Goal: Information Seeking & Learning: Compare options

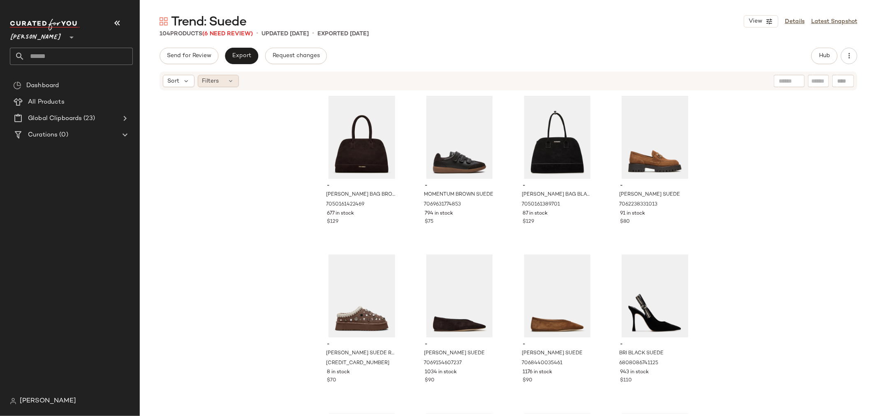
click at [221, 81] on div "Filters" at bounding box center [218, 81] width 41 height 12
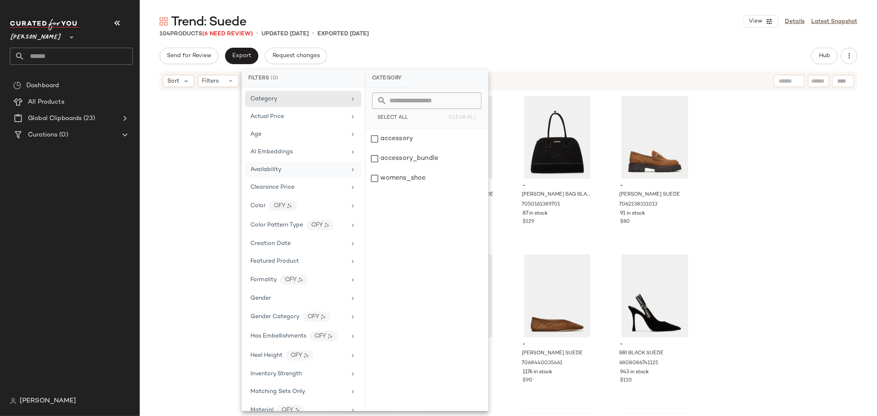
click at [262, 165] on div "Availability" at bounding box center [265, 169] width 31 height 9
click at [375, 160] on div "out_of_stock" at bounding box center [426, 159] width 123 height 20
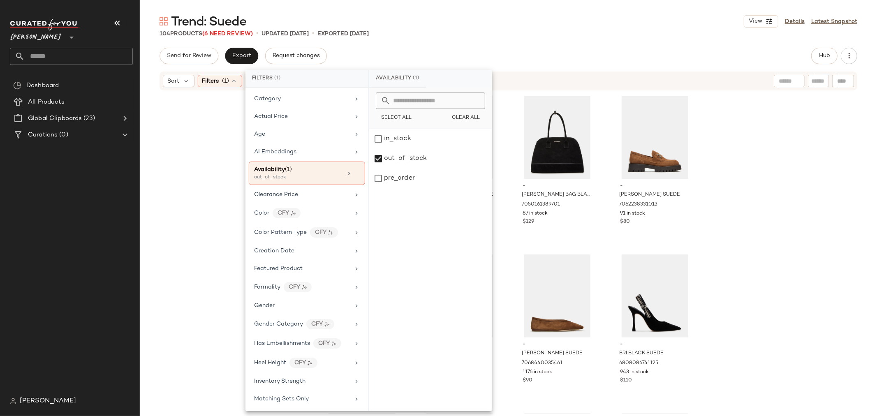
click at [202, 173] on div "- [PERSON_NAME] BAG BROWN SUEDE 7050161422469 677 in stock $129 - MOMENTUM BROW…" at bounding box center [508, 252] width 737 height 322
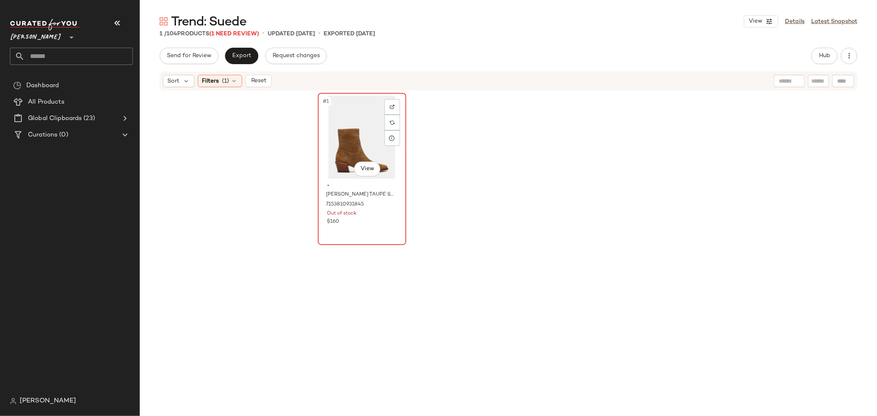
click at [355, 149] on div "#1 View" at bounding box center [362, 137] width 83 height 83
click at [390, 104] on img at bounding box center [392, 106] width 5 height 5
click at [369, 166] on body "[PERSON_NAME] ** Dashboard All Products Global Clipboards (23) Curations (0) [P…" at bounding box center [438, 208] width 877 height 416
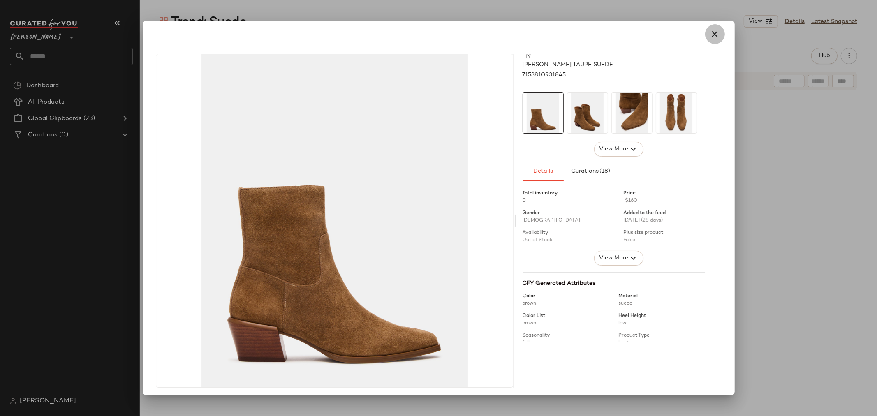
click at [713, 33] on icon "button" at bounding box center [715, 34] width 10 height 10
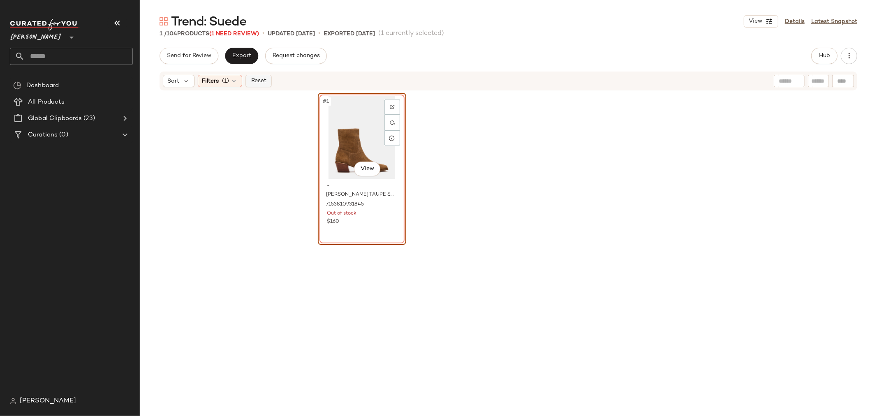
click at [255, 80] on span "Reset" at bounding box center [258, 81] width 16 height 7
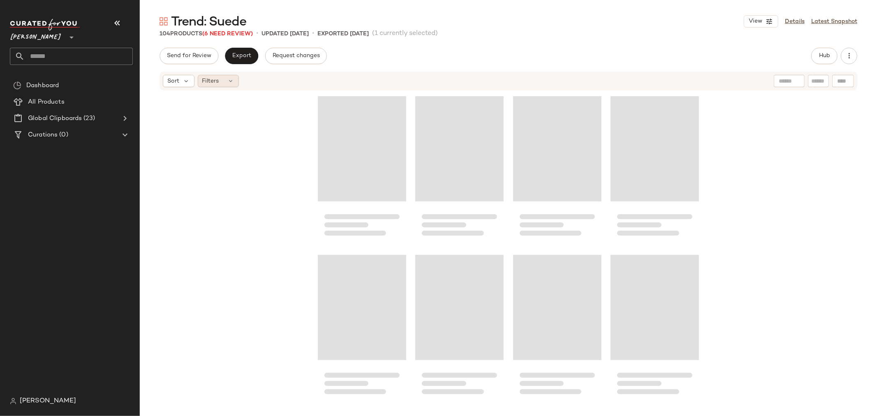
click at [223, 77] on div "Filters" at bounding box center [218, 81] width 41 height 12
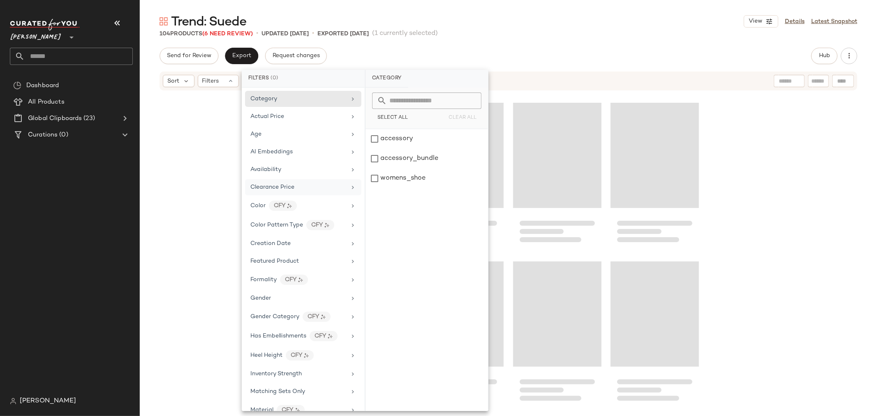
click at [268, 187] on span "Clearance Price" at bounding box center [272, 187] width 44 height 6
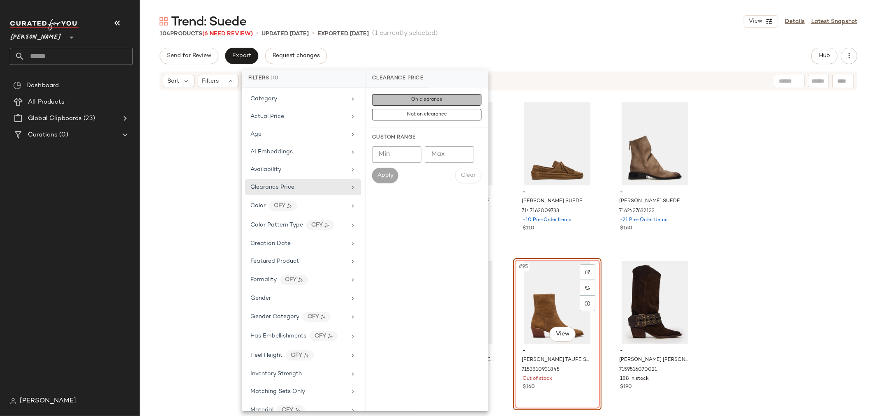
click at [404, 100] on button "On clearance" at bounding box center [426, 100] width 109 height 12
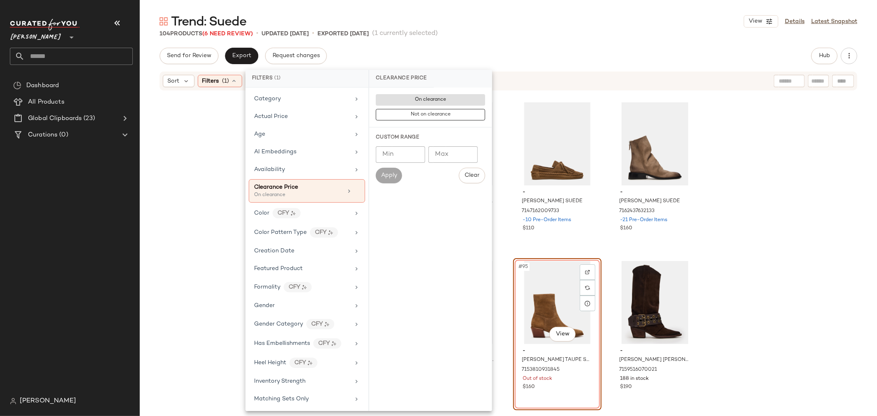
click at [210, 153] on div "- LONDON GREY SUEDE 7156131954821 -5 Pre-Order Items $130 - GRAFTON CHESTNUT SU…" at bounding box center [508, 252] width 737 height 322
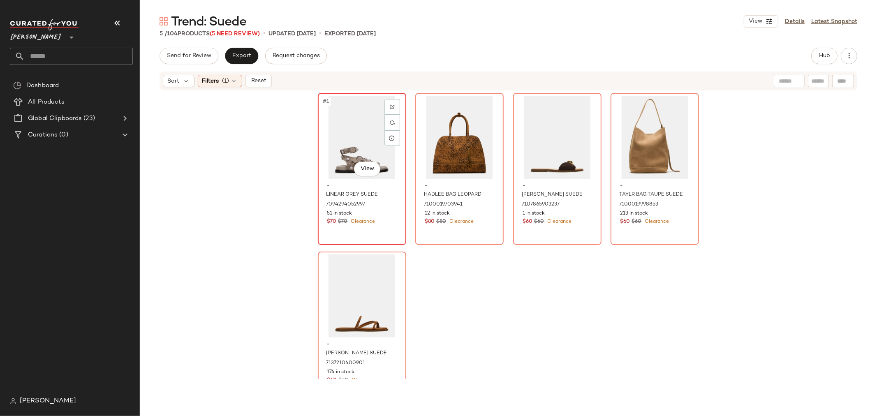
click at [350, 139] on div "#1 View" at bounding box center [362, 137] width 83 height 83
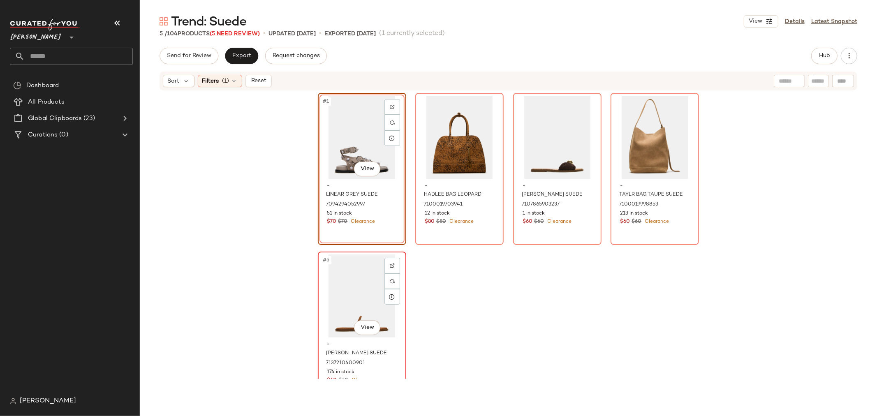
click at [356, 292] on div "#5 View" at bounding box center [362, 295] width 83 height 83
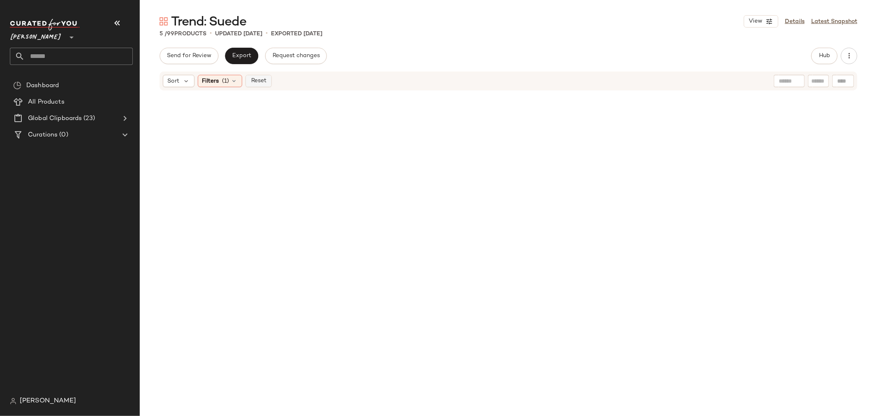
click at [256, 79] on span "Reset" at bounding box center [258, 81] width 16 height 7
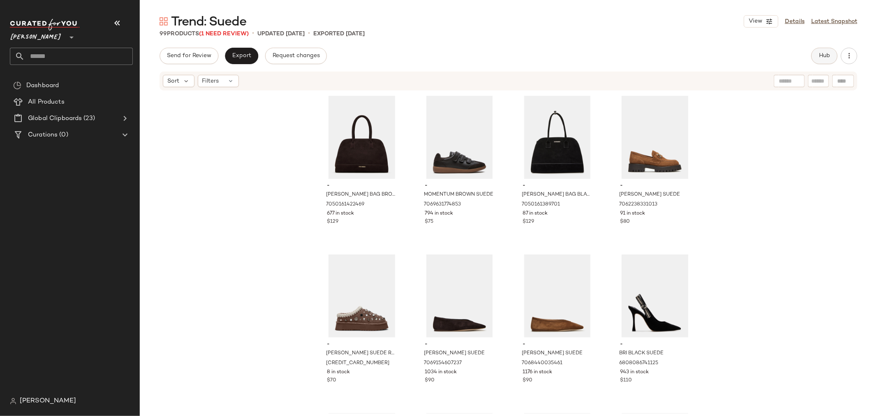
click at [826, 58] on span "Hub" at bounding box center [825, 56] width 12 height 7
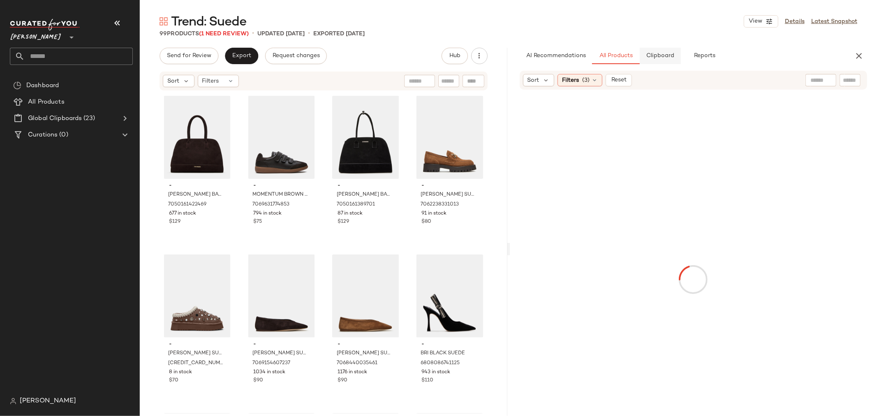
click at [665, 62] on button "Clipboard" at bounding box center [660, 56] width 41 height 16
click at [622, 51] on button "All Products" at bounding box center [616, 56] width 48 height 16
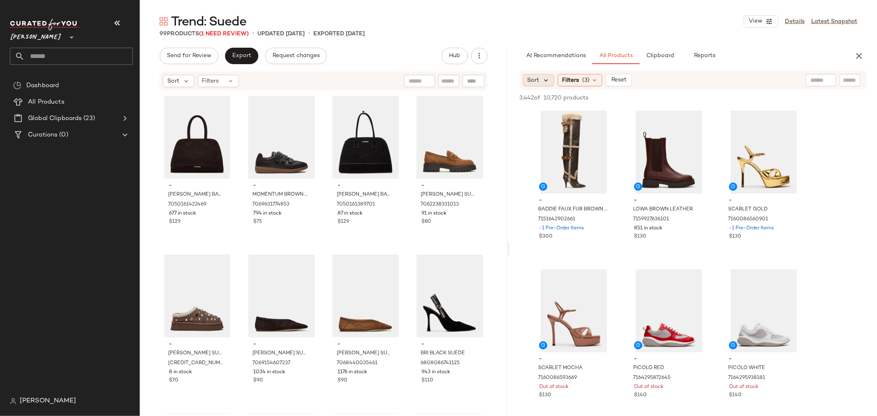
click at [547, 81] on icon at bounding box center [546, 79] width 7 height 7
click at [847, 77] on input "text" at bounding box center [850, 80] width 14 height 9
type input "*****"
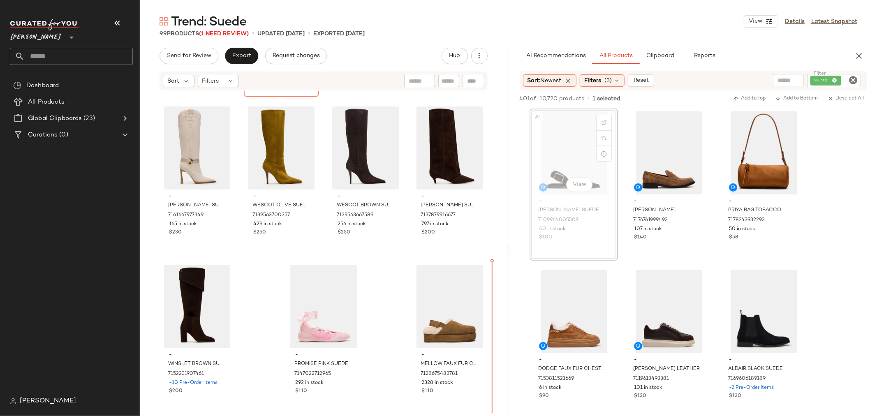
scroll to position [3647, 0]
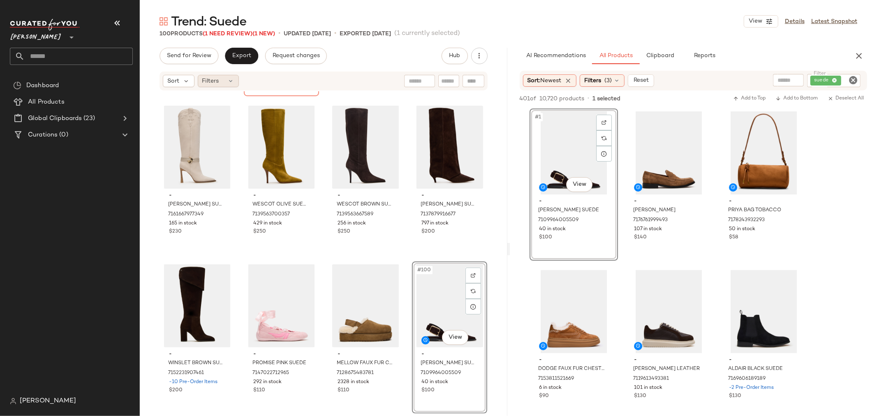
click at [224, 85] on div "Filters" at bounding box center [218, 81] width 41 height 12
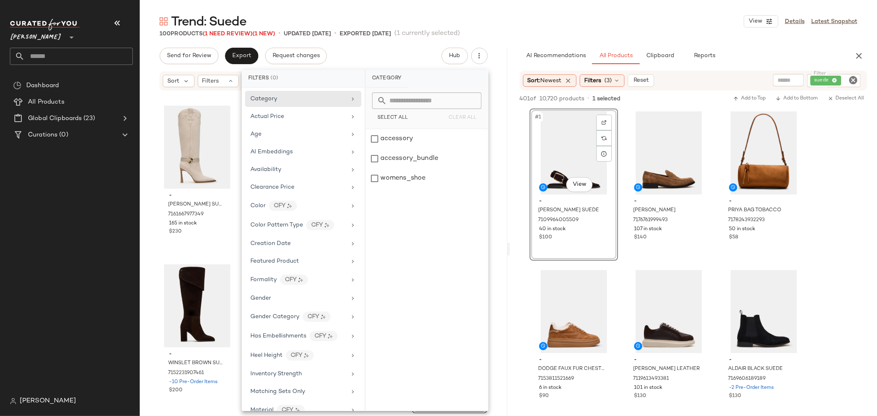
click at [583, 15] on div "Trend: Suede View Details Latest Snapshot" at bounding box center [508, 21] width 737 height 16
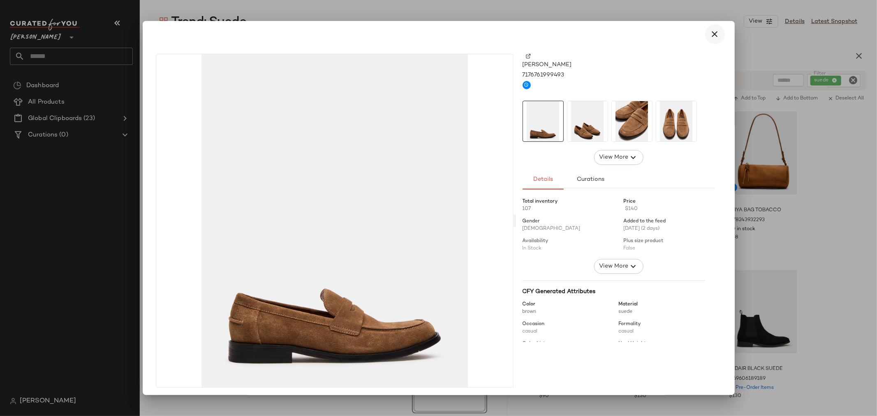
click at [714, 30] on icon "button" at bounding box center [715, 34] width 10 height 10
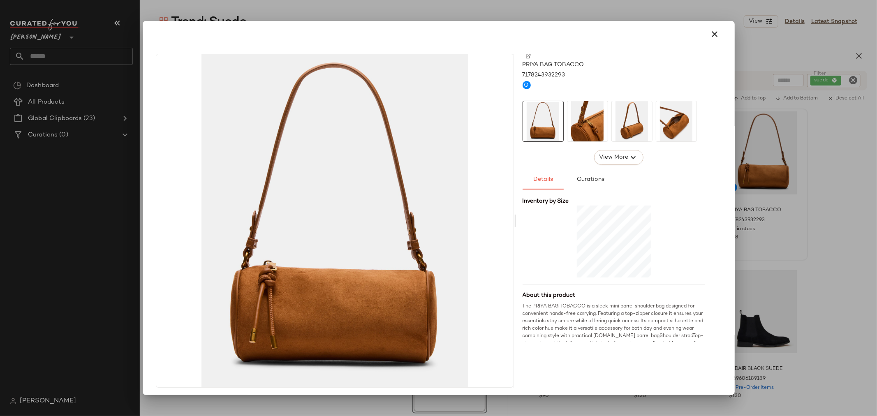
scroll to position [220, 0]
click at [711, 33] on icon "button" at bounding box center [715, 34] width 10 height 10
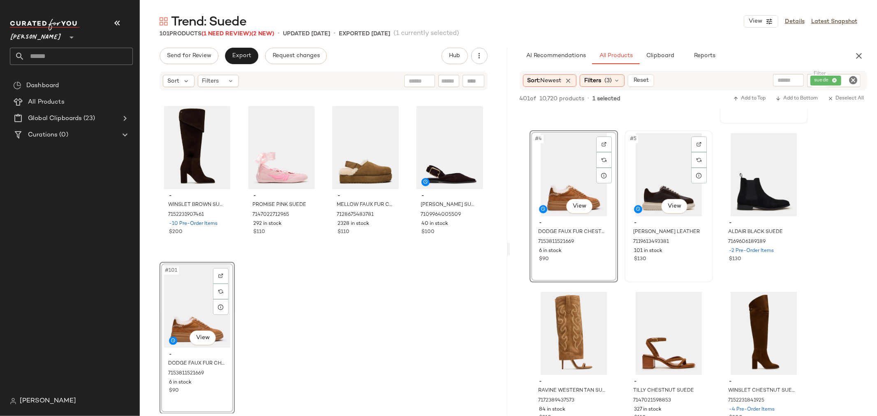
scroll to position [183, 0]
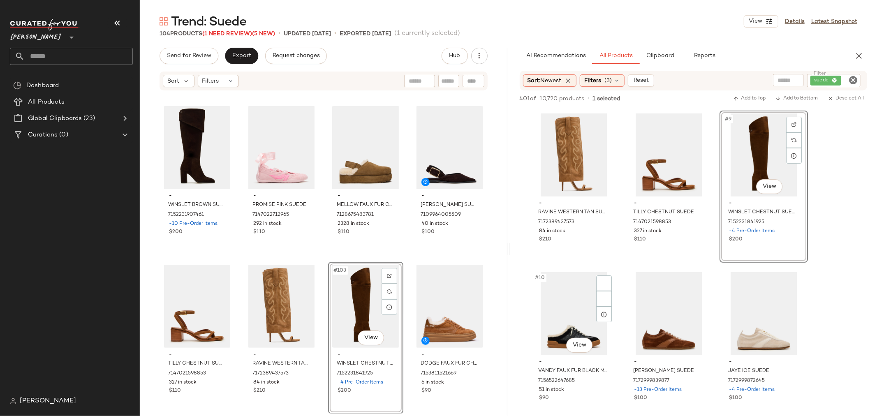
scroll to position [319, 0]
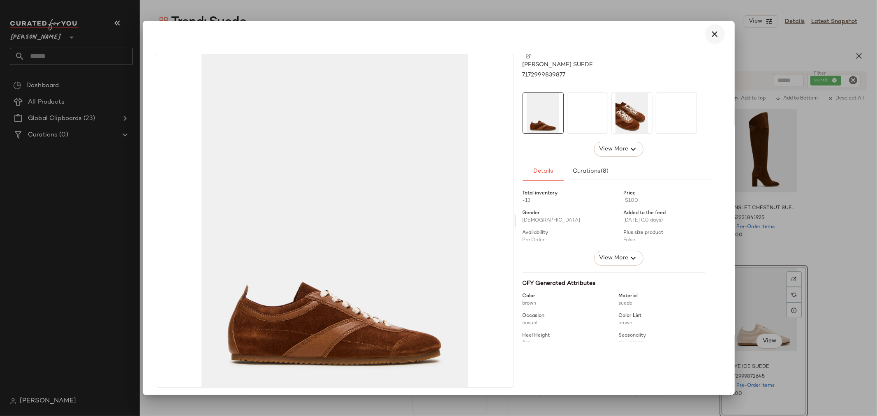
click at [710, 30] on icon "button" at bounding box center [715, 34] width 10 height 10
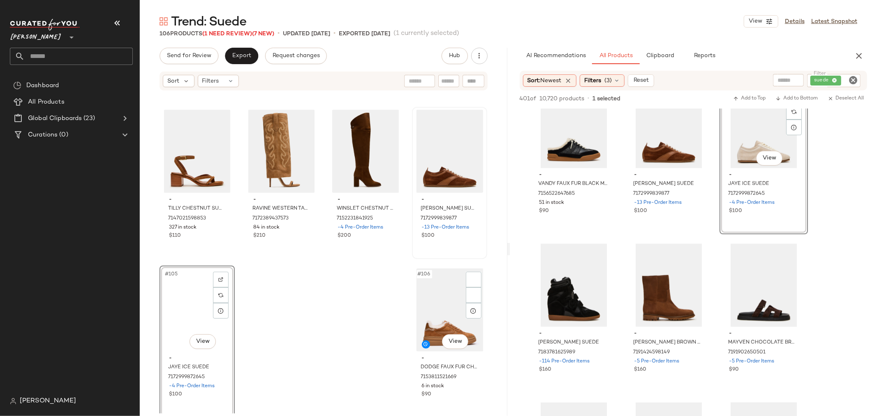
scroll to position [3963, 0]
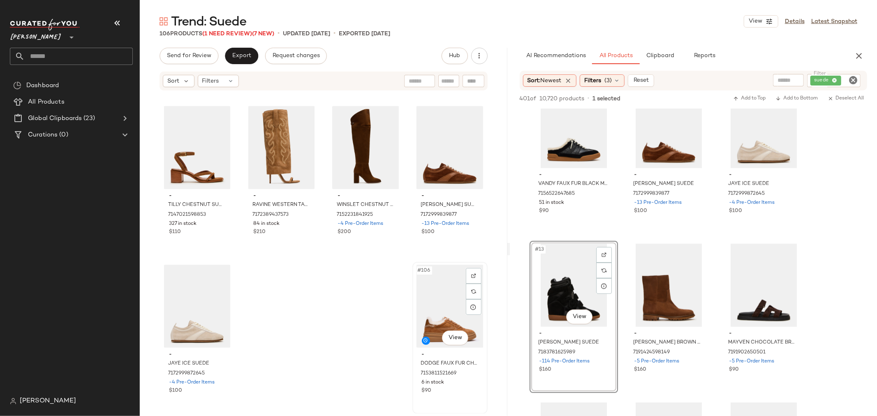
click at [444, 325] on div "#106 View" at bounding box center [449, 306] width 69 height 83
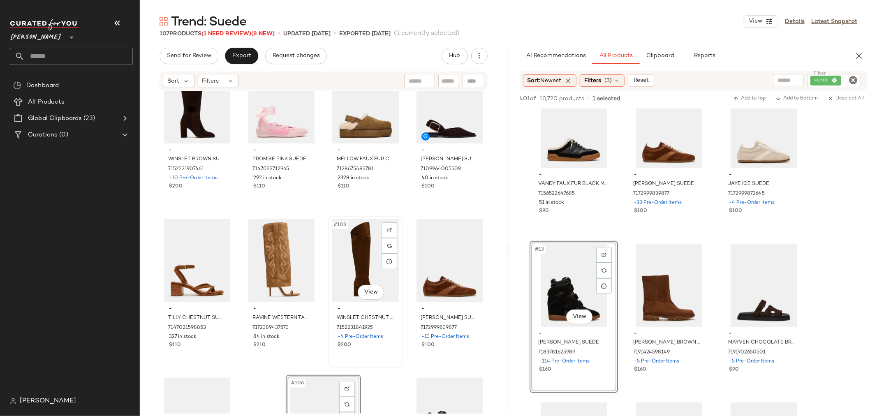
scroll to position [3826, 0]
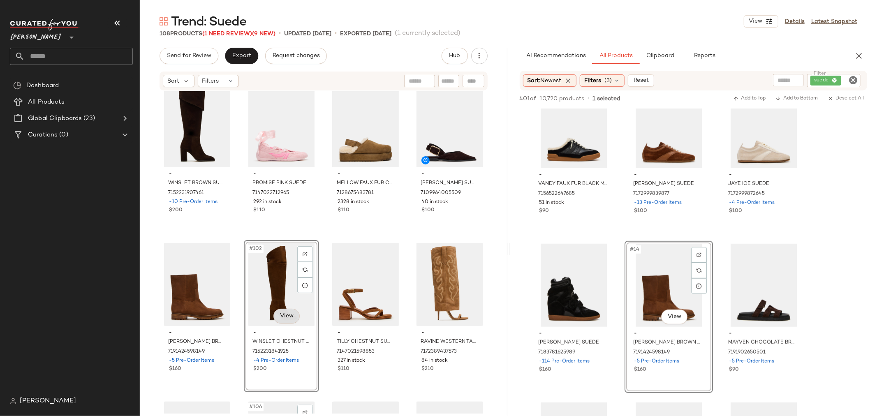
scroll to position [3826, 0]
click at [347, 272] on div "#103 View" at bounding box center [365, 284] width 69 height 83
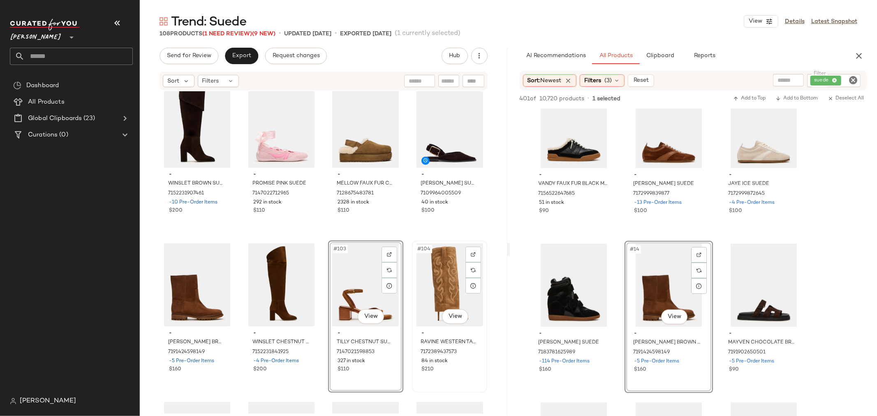
click at [428, 277] on div "#104 View" at bounding box center [449, 284] width 69 height 83
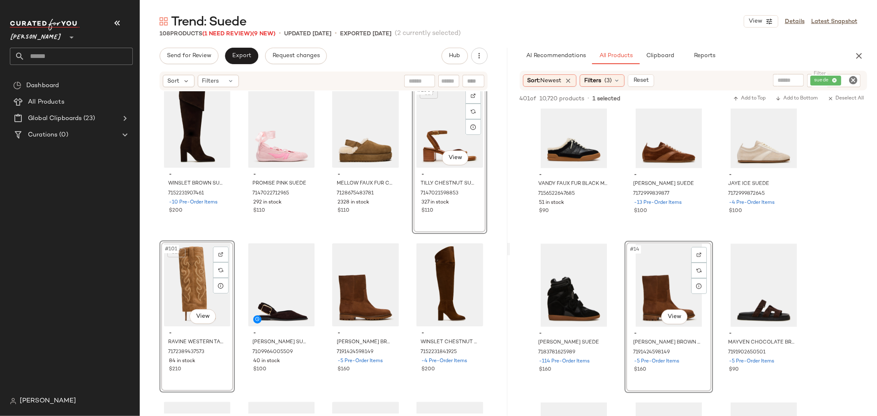
click at [238, 314] on div "- WINSLET BROWN SUEDE 7152231907461 -10 Pre-Order Items $200 - PROMISE PINK SUE…" at bounding box center [324, 252] width 368 height 322
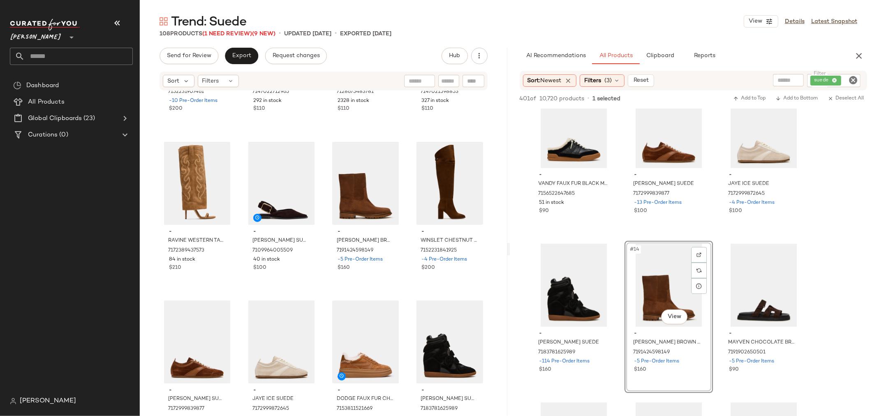
scroll to position [3963, 0]
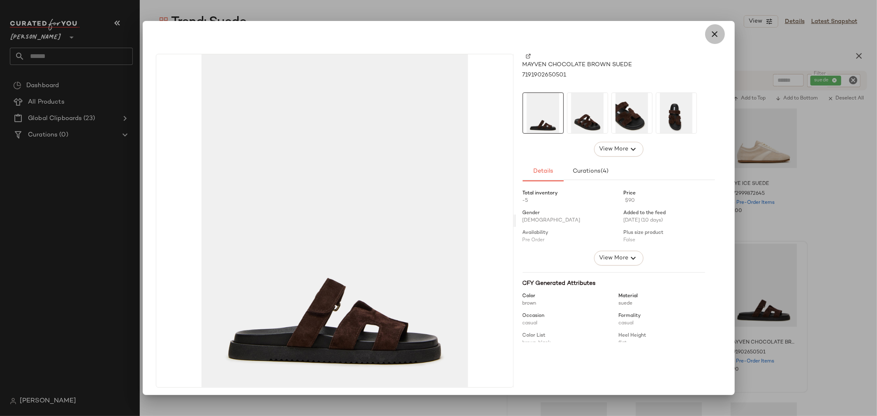
click at [711, 35] on icon "button" at bounding box center [715, 34] width 10 height 10
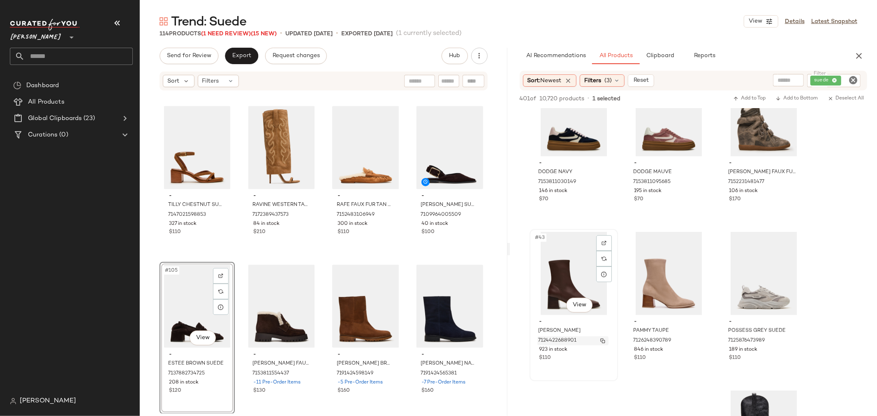
scroll to position [2192, 0]
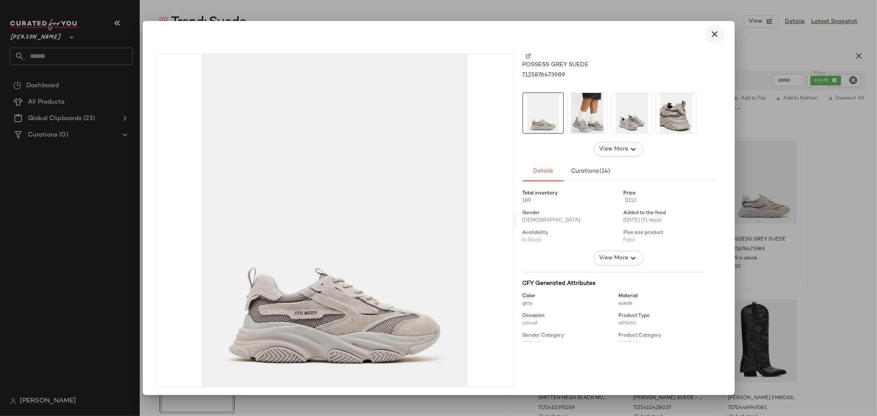
click at [713, 31] on icon "button" at bounding box center [715, 34] width 10 height 10
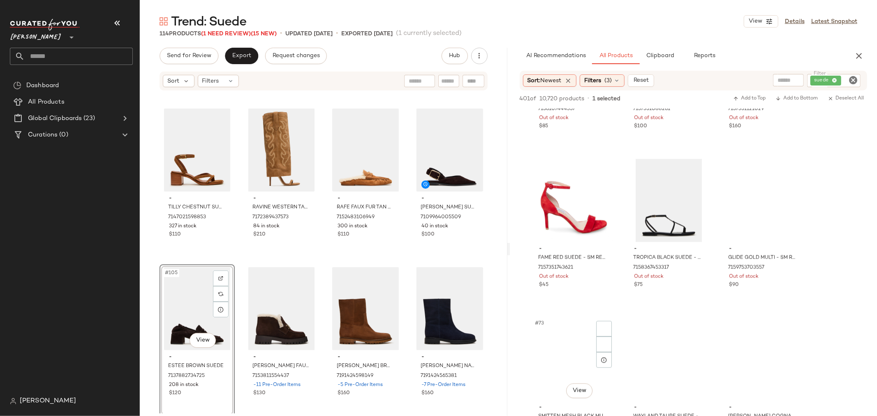
scroll to position [3608, 0]
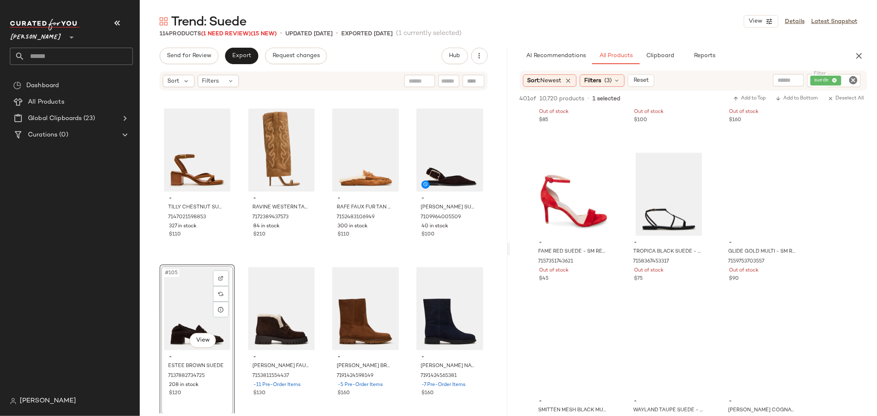
click at [854, 80] on icon "Clear Filter" at bounding box center [853, 80] width 10 height 10
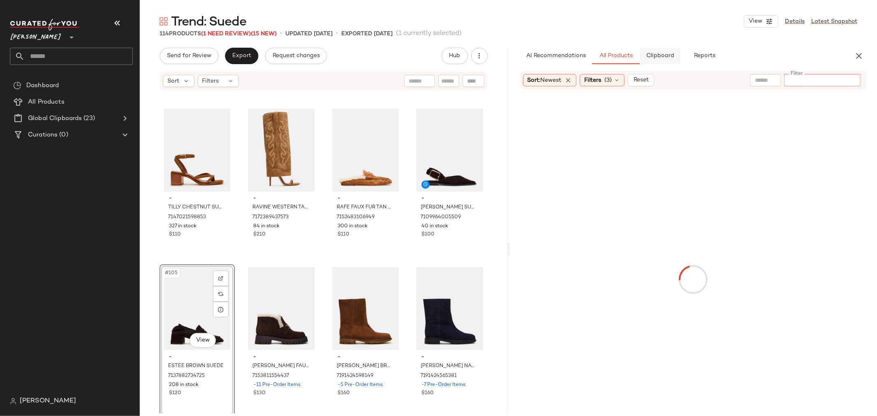
click at [658, 61] on button "Clipboard" at bounding box center [660, 56] width 41 height 16
click at [615, 58] on span "All Products" at bounding box center [616, 56] width 34 height 7
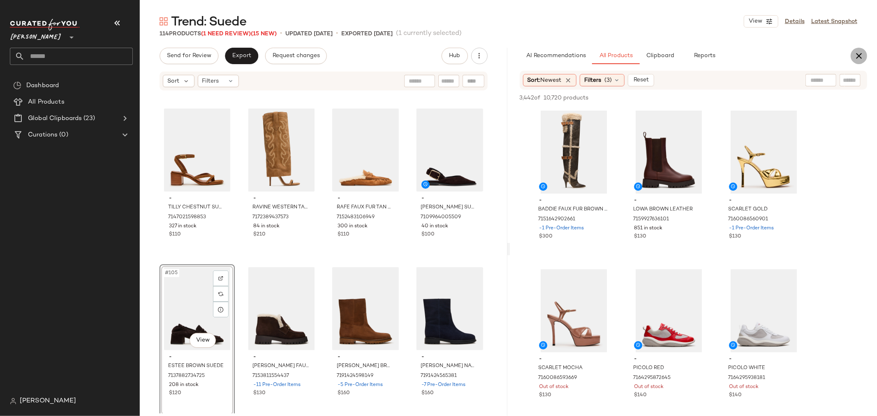
click at [858, 56] on icon "button" at bounding box center [859, 56] width 10 height 10
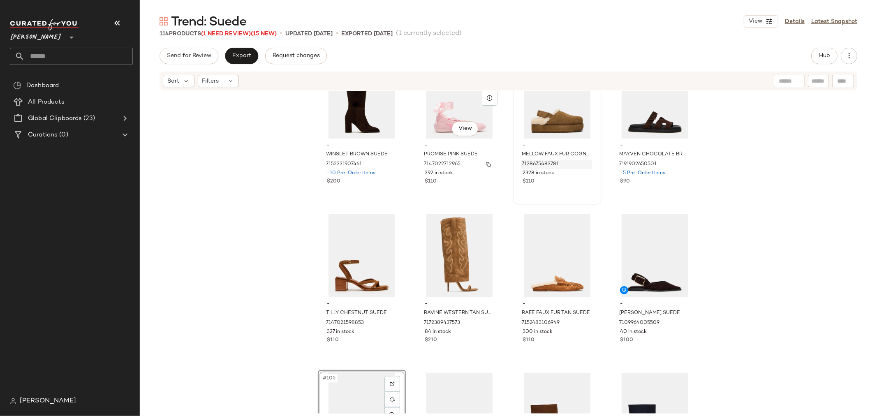
scroll to position [3824, 0]
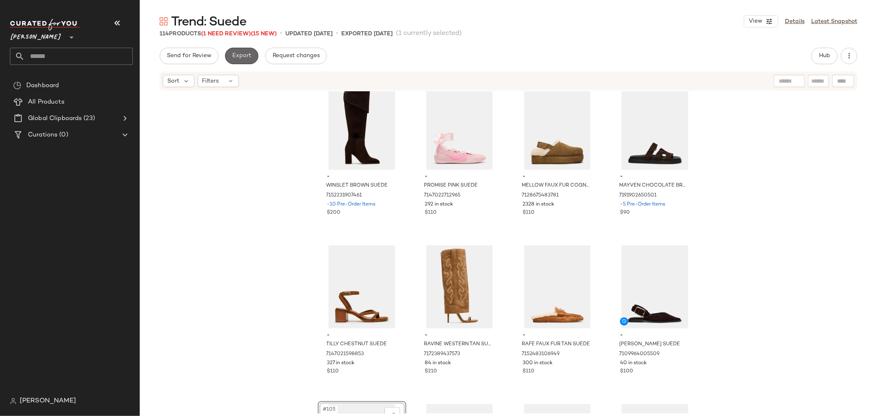
click at [231, 53] on button "Export" at bounding box center [241, 56] width 33 height 16
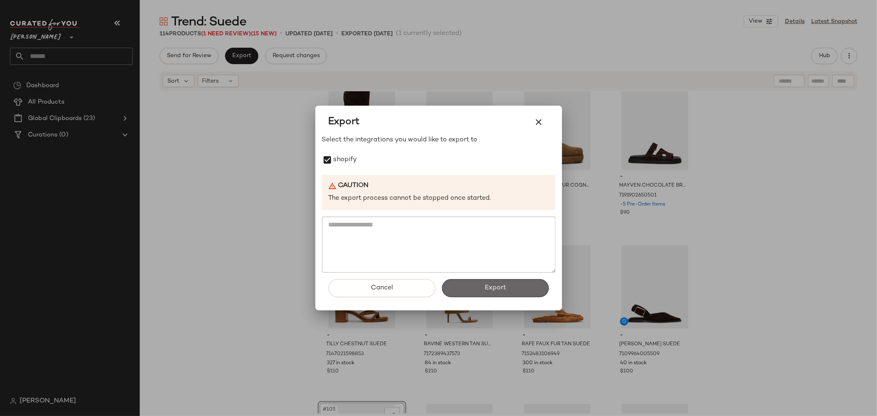
click at [520, 289] on button "Export" at bounding box center [495, 288] width 107 height 18
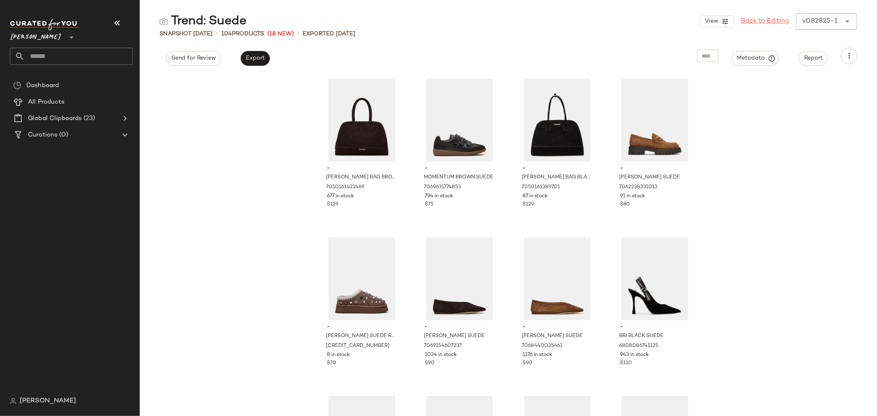
click at [757, 22] on link "Back to Editing" at bounding box center [765, 21] width 48 height 10
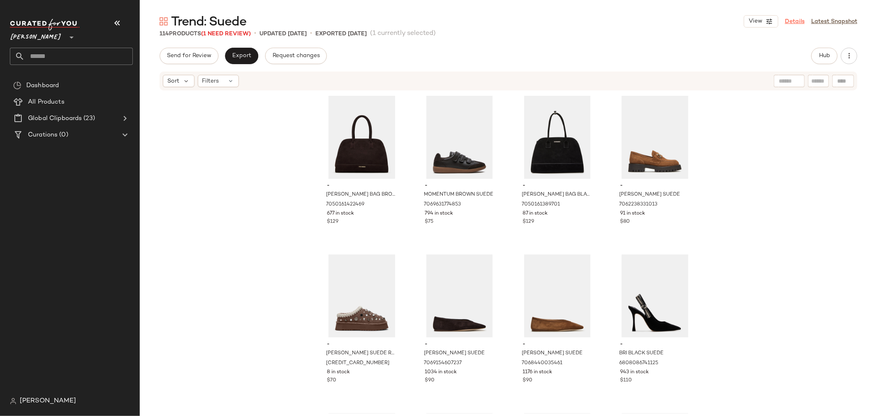
click at [790, 21] on link "Details" at bounding box center [795, 21] width 20 height 9
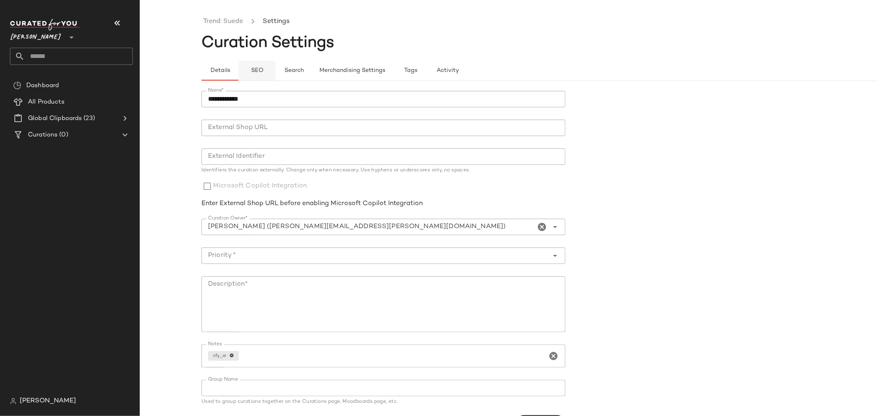
click at [259, 70] on span "SEO" at bounding box center [256, 70] width 13 height 7
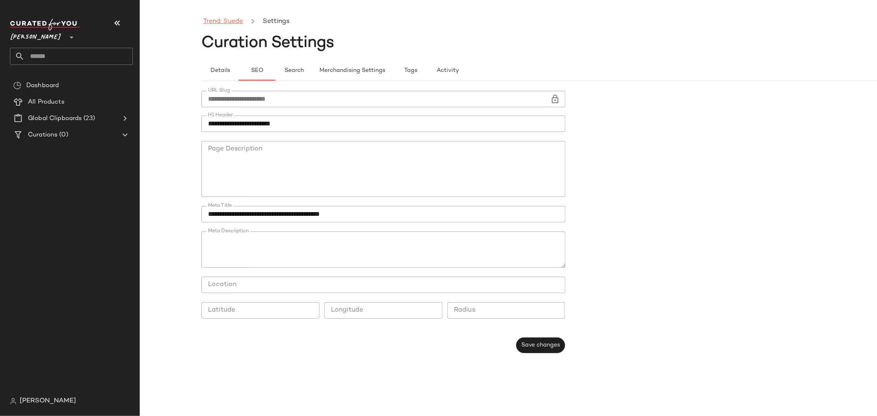
click at [231, 22] on link "Trend: Suede" at bounding box center [223, 21] width 40 height 11
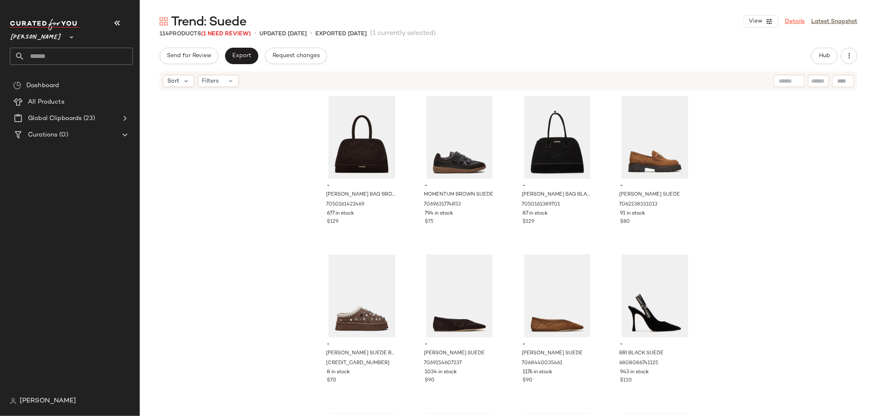
click at [792, 18] on link "Details" at bounding box center [795, 21] width 20 height 9
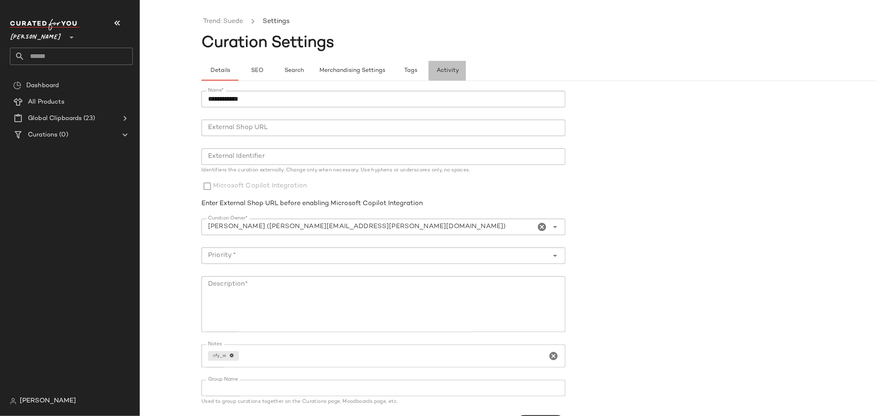
click at [443, 75] on button "Activity" at bounding box center [447, 71] width 37 height 20
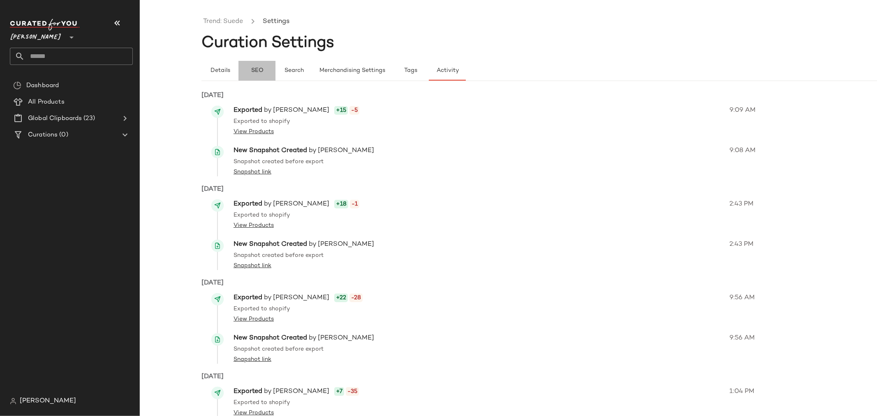
click at [256, 73] on span "SEO" at bounding box center [256, 70] width 13 height 7
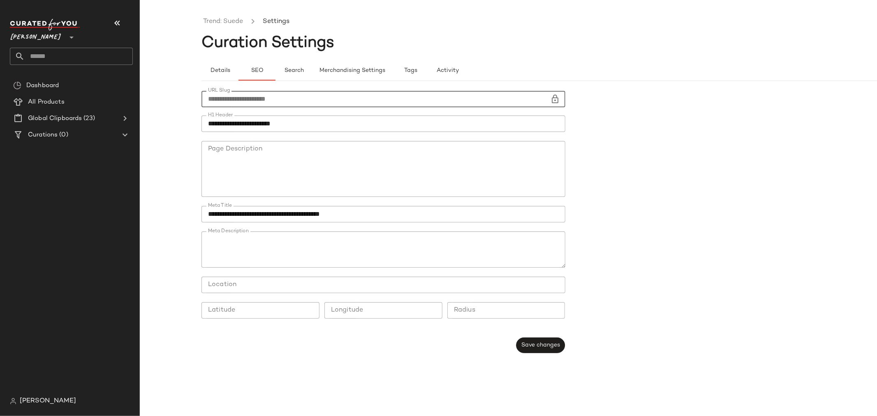
drag, startPoint x: 294, startPoint y: 101, endPoint x: 197, endPoint y: 100, distance: 96.6
click at [197, 100] on div "**********" at bounding box center [438, 214] width 877 height 403
click at [221, 21] on link "Trend: Suede" at bounding box center [223, 21] width 40 height 11
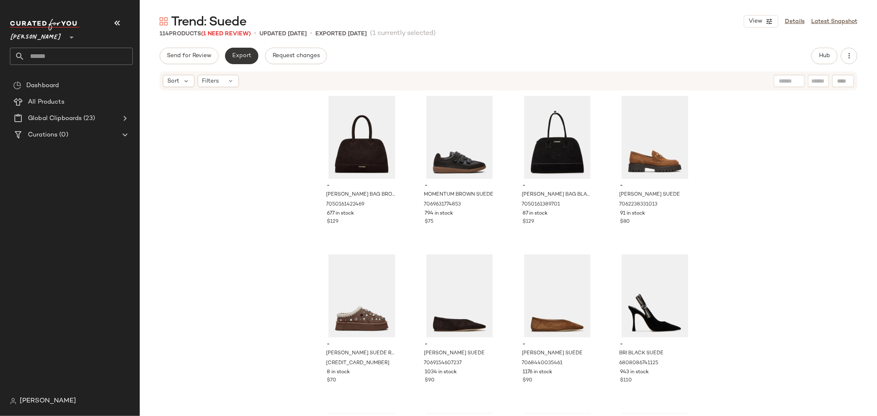
click at [250, 59] on span "Export" at bounding box center [241, 56] width 19 height 7
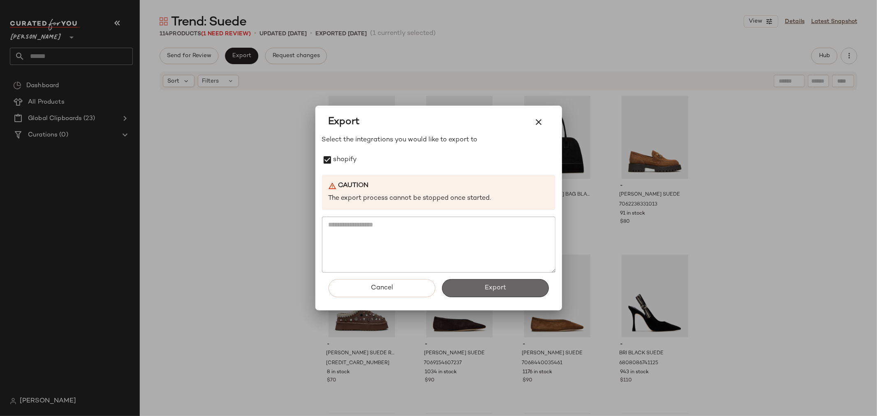
click at [509, 287] on button "Export" at bounding box center [495, 288] width 107 height 18
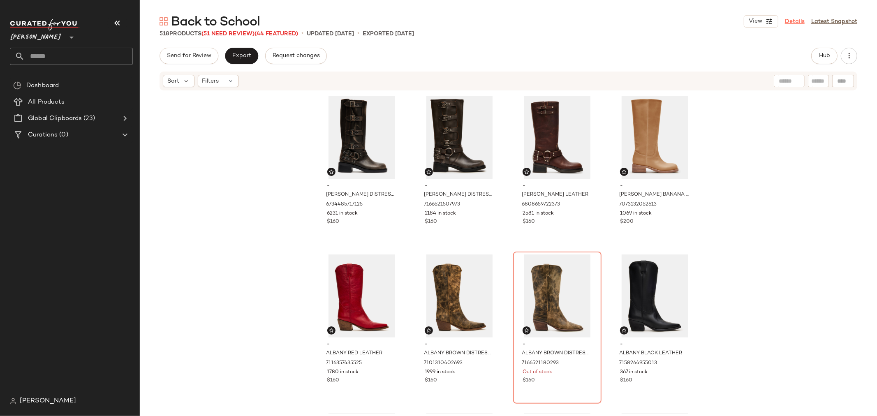
click at [795, 17] on link "Details" at bounding box center [795, 21] width 20 height 9
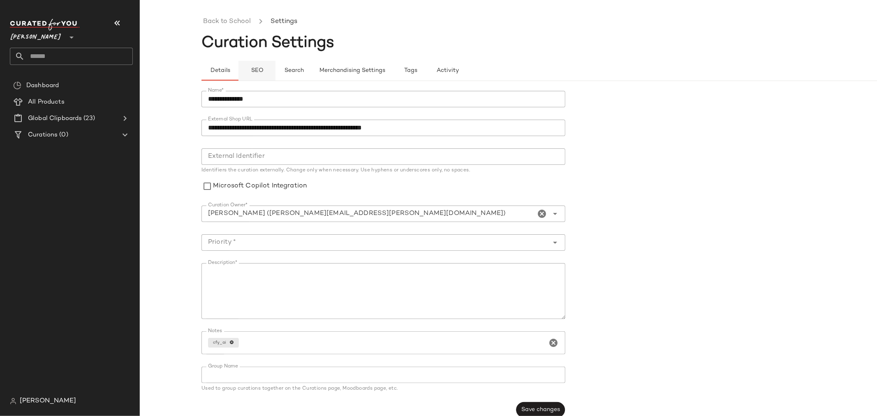
click at [256, 75] on button "SEO" at bounding box center [256, 71] width 37 height 20
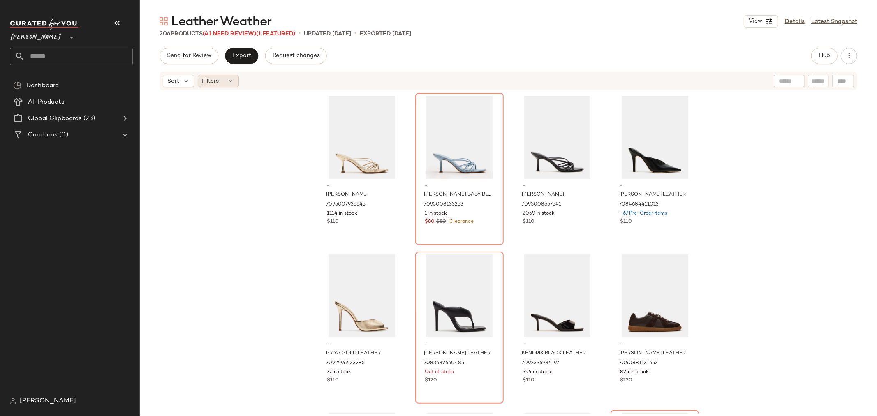
click at [228, 83] on icon at bounding box center [231, 81] width 7 height 7
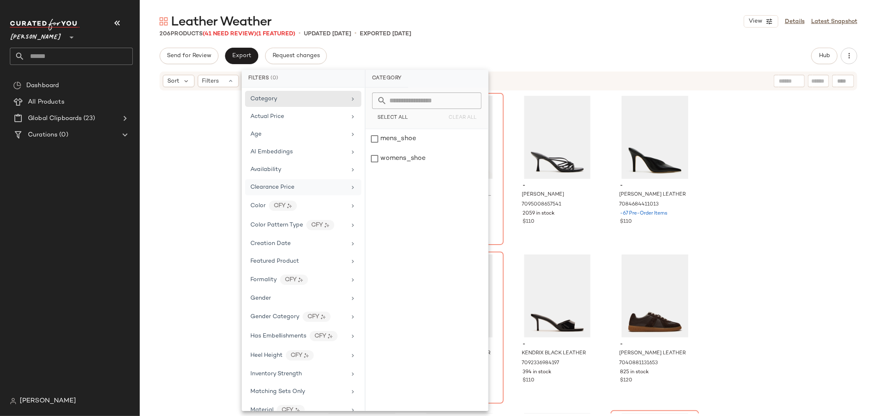
click at [274, 186] on span "Clearance Price" at bounding box center [272, 187] width 44 height 6
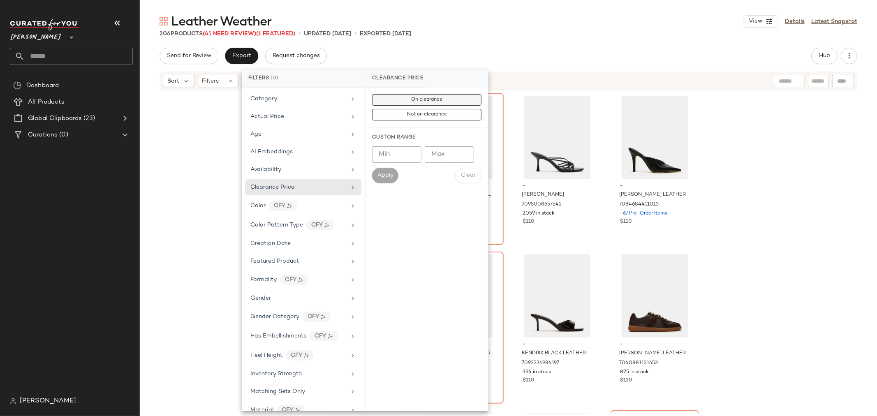
click at [391, 98] on button "On clearance" at bounding box center [426, 100] width 109 height 12
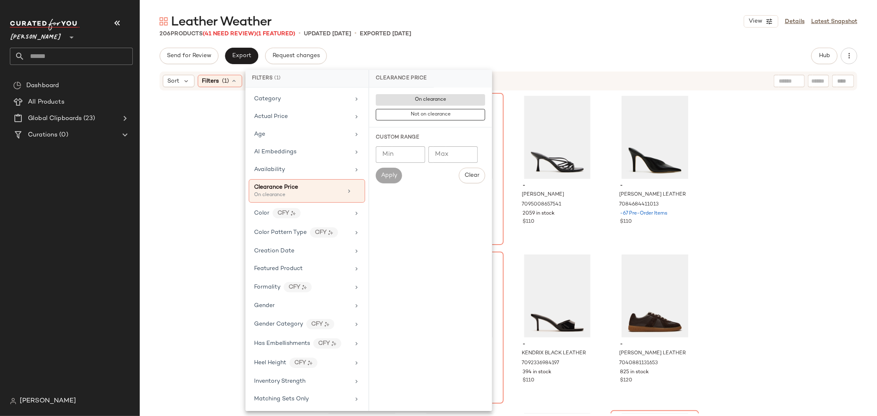
click at [215, 155] on div "- EDNA CHAMPAGNE LEATHER 7095007936645 1114 in stock $110 - EDNA BABY BLUE LEAT…" at bounding box center [508, 252] width 737 height 322
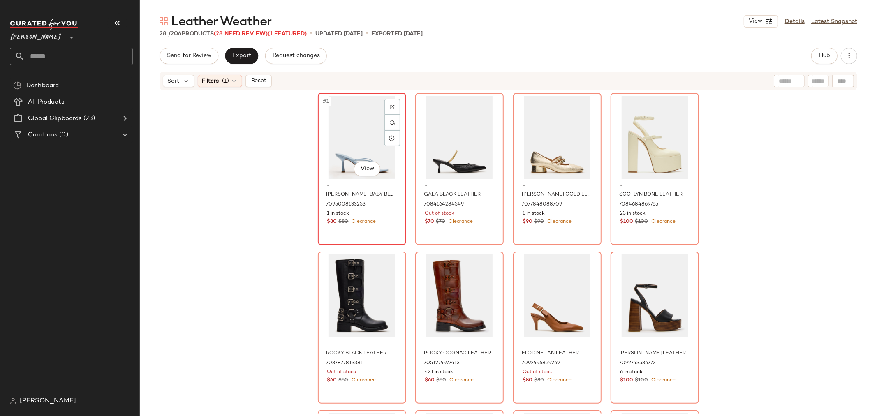
click at [359, 129] on div "#1 View" at bounding box center [362, 137] width 83 height 83
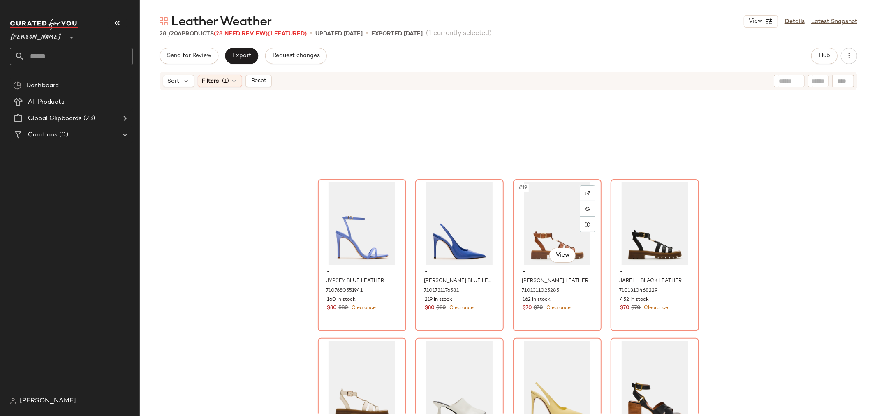
scroll to position [790, 0]
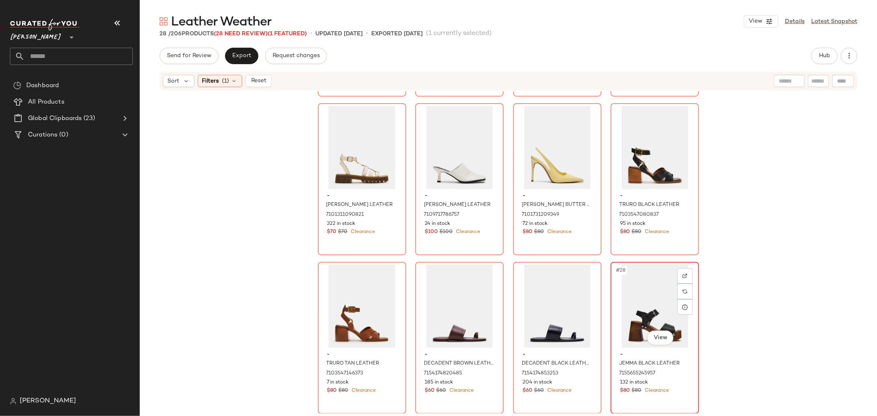
click at [629, 306] on div "#28 View" at bounding box center [654, 306] width 83 height 83
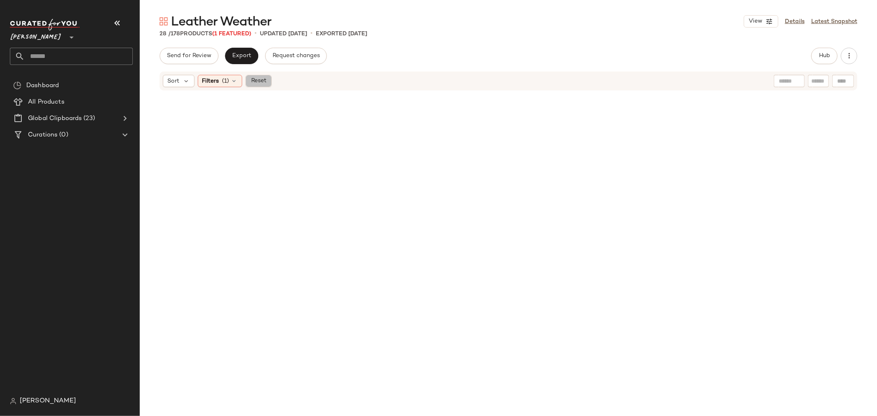
click at [252, 80] on span "Reset" at bounding box center [258, 81] width 16 height 7
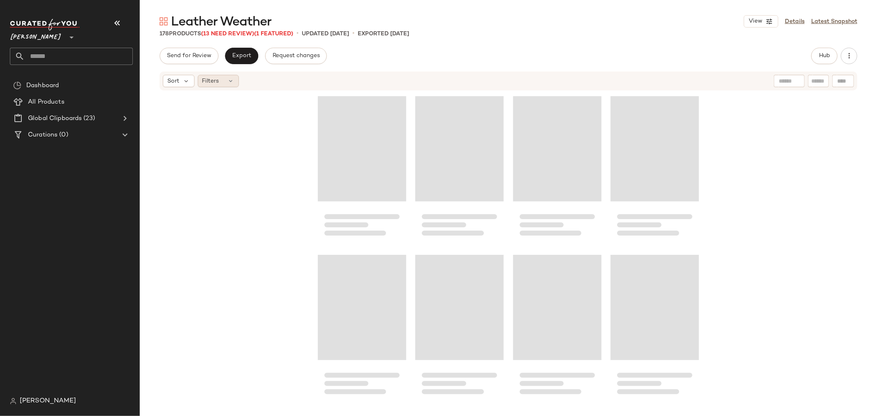
click at [227, 81] on div "Filters" at bounding box center [218, 81] width 41 height 12
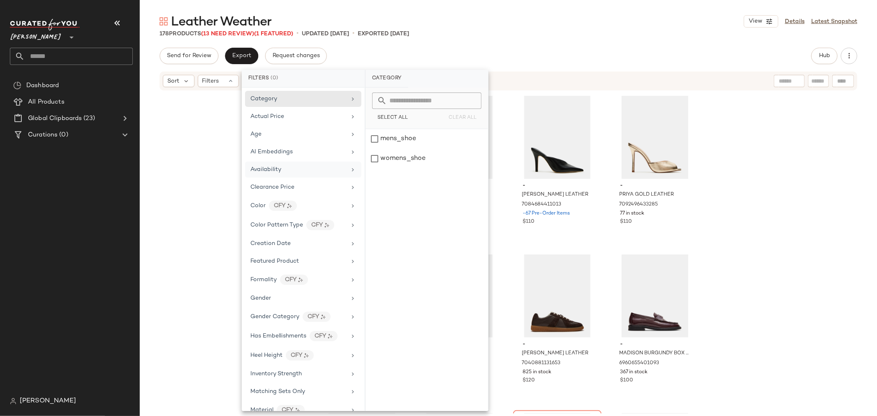
click at [269, 165] on div "Availability" at bounding box center [265, 169] width 31 height 9
click at [376, 154] on div "out_of_stock" at bounding box center [426, 159] width 123 height 20
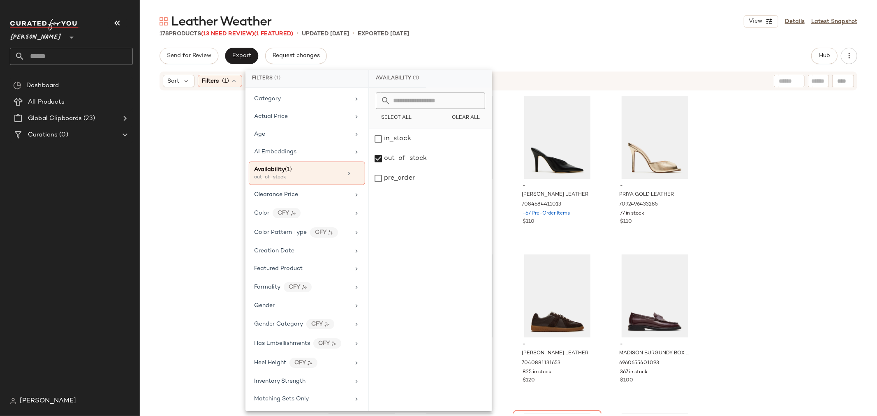
click at [199, 149] on div "- EDNA CHAMPAGNE LEATHER 7095007936645 1114 in stock $110 - EDNA BLACK LEATHER …" at bounding box center [508, 252] width 737 height 322
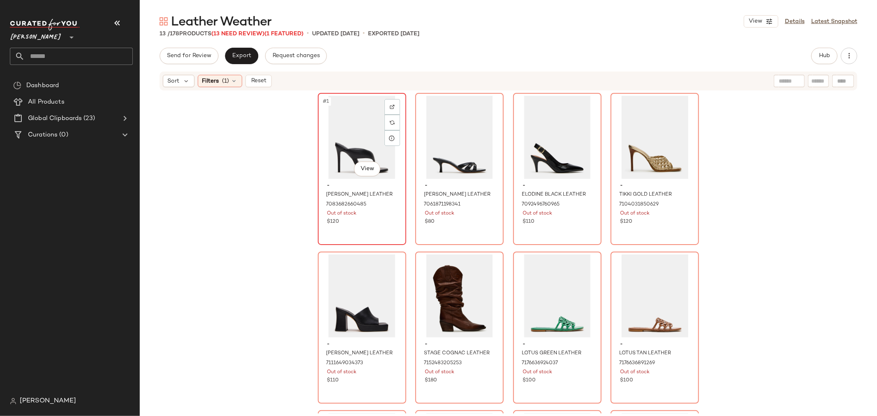
click at [361, 135] on div "#1 View" at bounding box center [362, 137] width 83 height 83
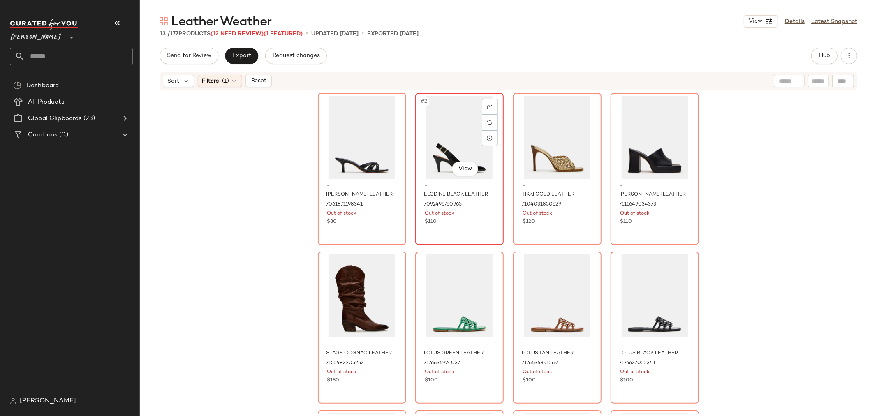
click at [449, 142] on div "#2 View" at bounding box center [459, 137] width 83 height 83
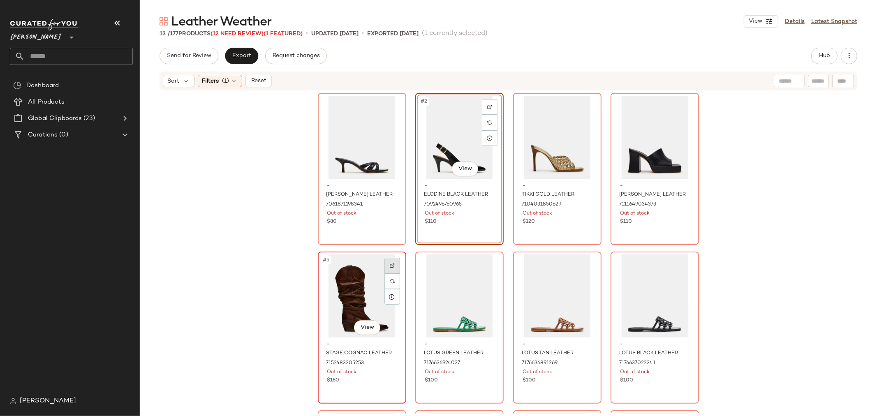
click at [388, 268] on div at bounding box center [392, 266] width 16 height 16
click at [444, 147] on div "#2 View" at bounding box center [459, 137] width 83 height 83
click at [538, 136] on div "#3 View" at bounding box center [557, 137] width 83 height 83
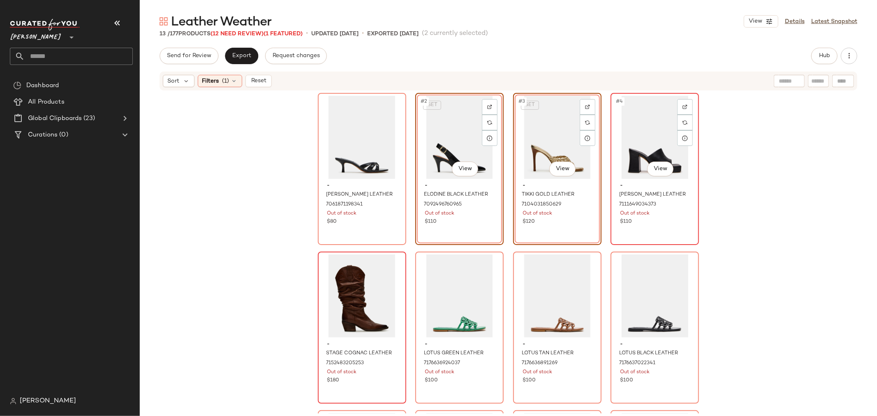
click at [636, 142] on div "#4 View" at bounding box center [654, 137] width 83 height 83
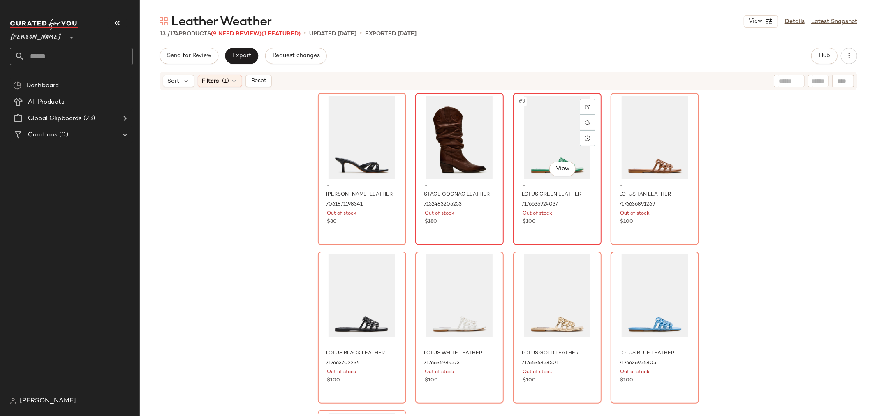
click at [547, 146] on div "#3 View" at bounding box center [557, 137] width 83 height 83
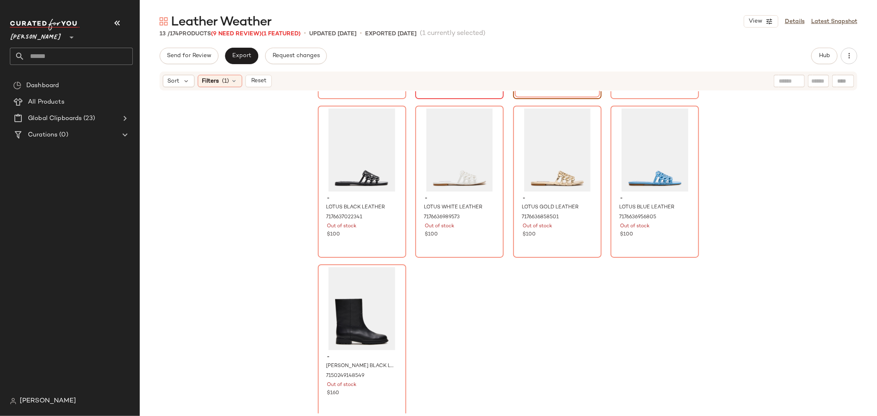
scroll to position [148, 0]
click at [651, 238] on div "#8 View - LOTUS BLUE LEATHER 7176636956805 Out of stock $100" at bounding box center [654, 179] width 87 height 150
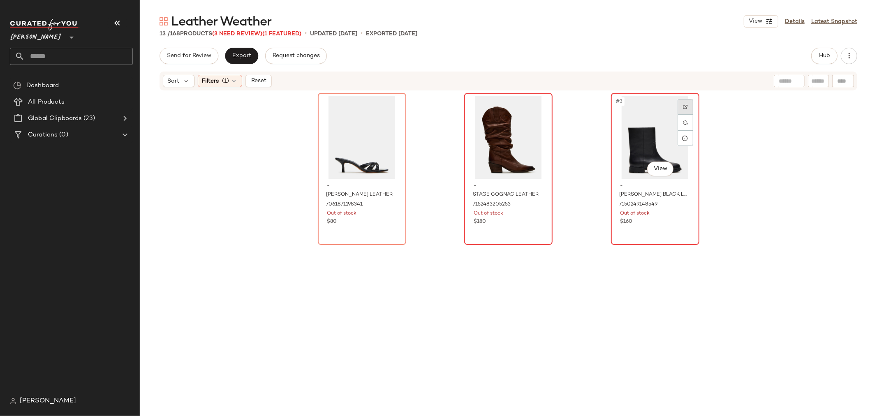
click at [683, 106] on img at bounding box center [685, 106] width 5 height 5
click at [627, 155] on div "#3 View" at bounding box center [655, 137] width 83 height 83
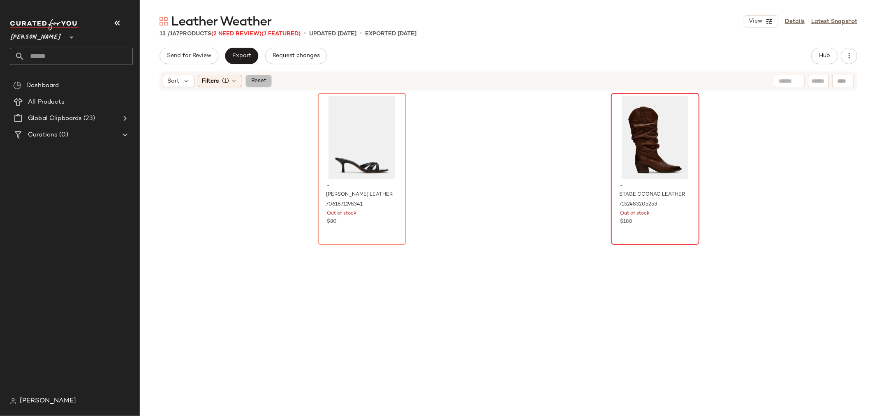
click at [260, 83] on span "Reset" at bounding box center [258, 81] width 16 height 7
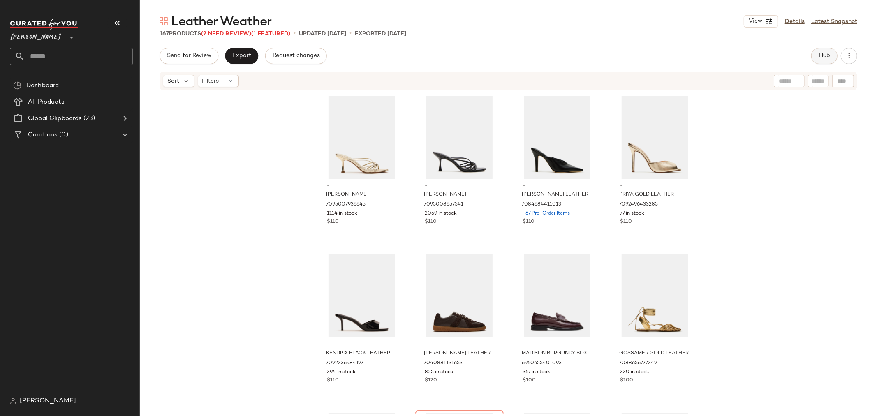
click at [825, 59] on span "Hub" at bounding box center [825, 56] width 12 height 7
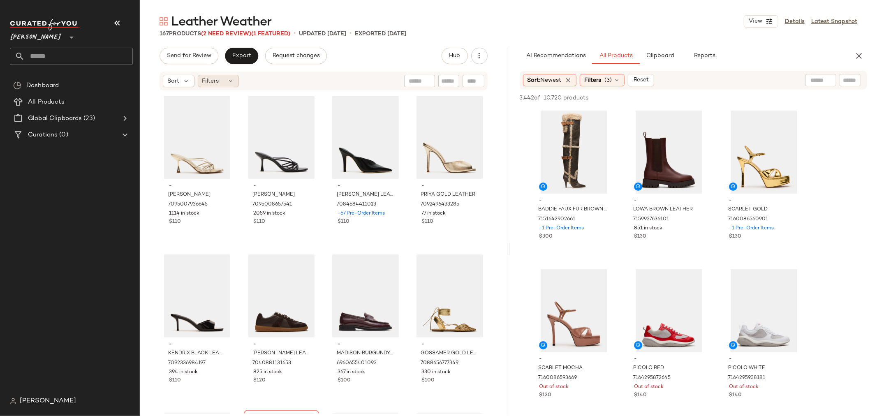
click at [225, 79] on div "Filters" at bounding box center [218, 81] width 41 height 12
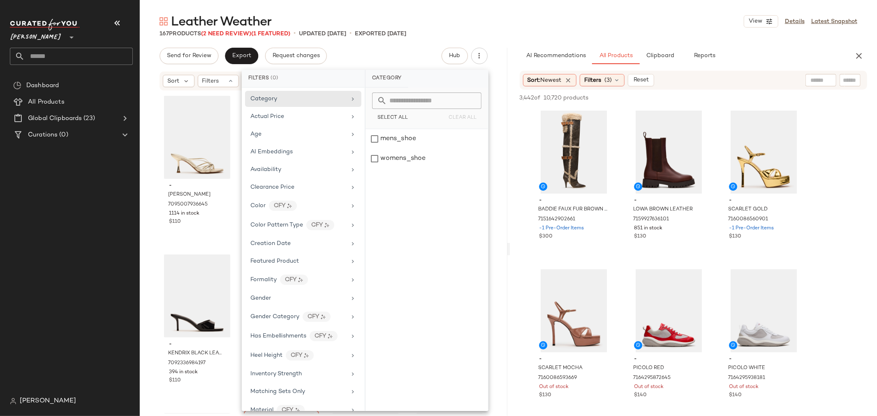
click at [856, 81] on input "text" at bounding box center [850, 80] width 14 height 9
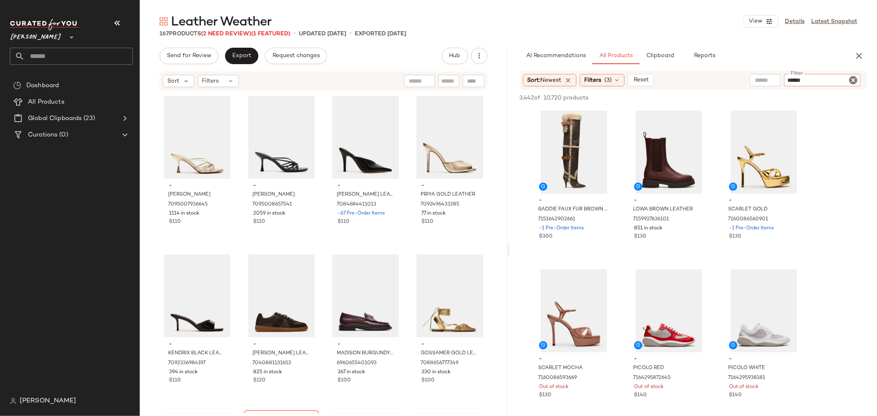
type input "*******"
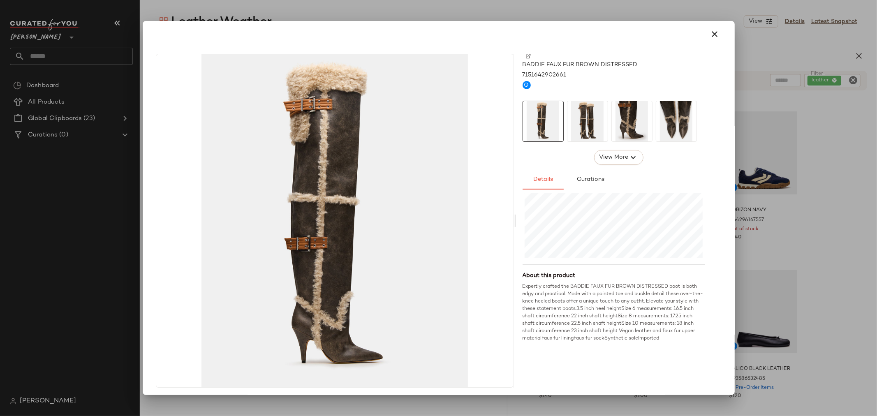
scroll to position [76, 0]
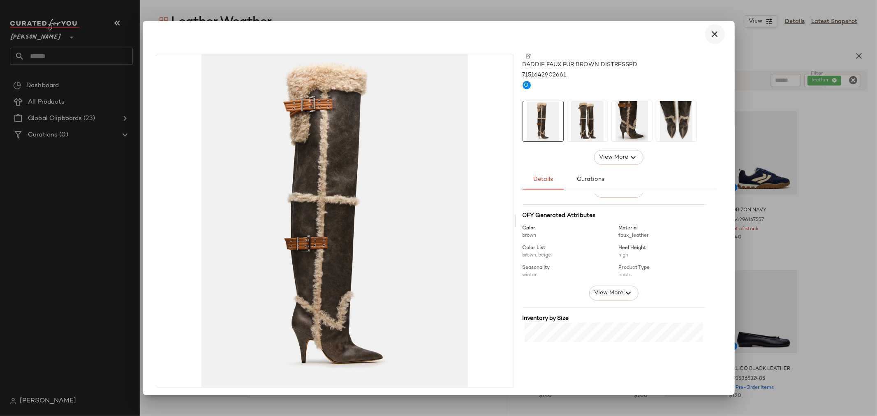
click at [711, 37] on icon "button" at bounding box center [715, 34] width 10 height 10
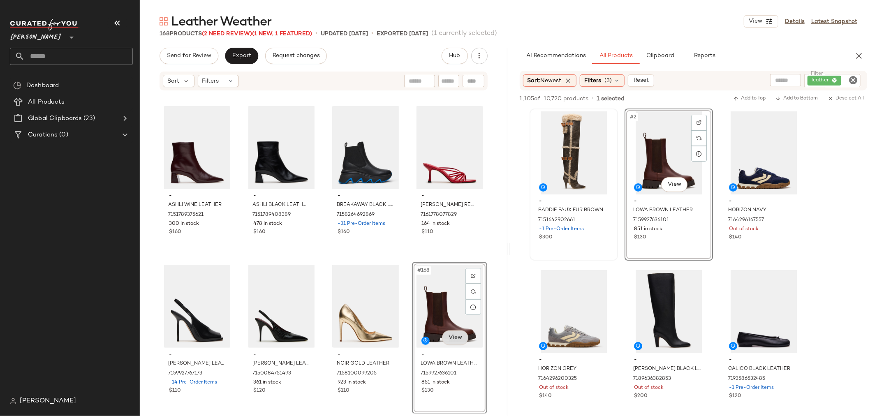
click at [445, 342] on body "Steve Madden ** Dashboard All Products Global Clipboards (23) Curations (0) Ave…" at bounding box center [438, 208] width 877 height 416
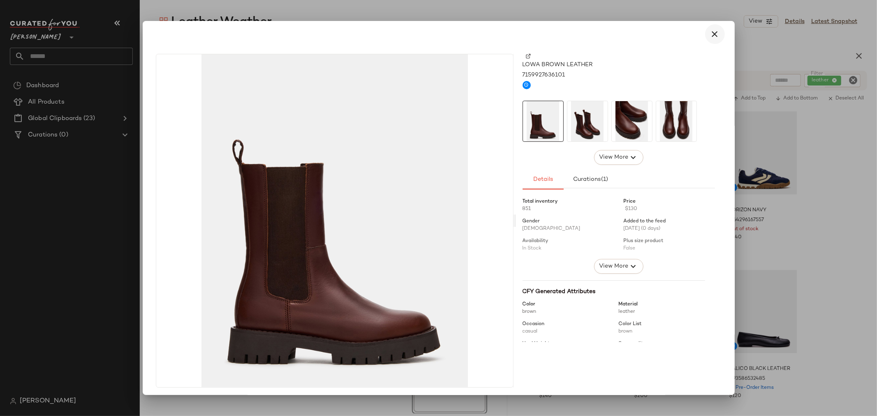
click at [710, 34] on icon "button" at bounding box center [715, 34] width 10 height 10
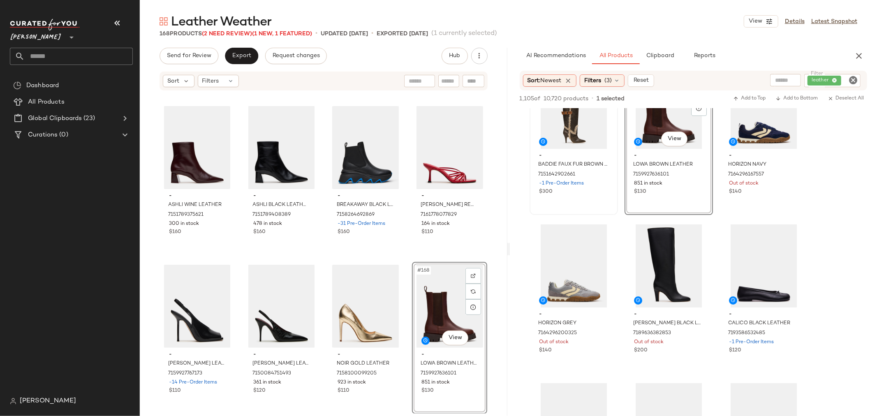
scroll to position [91, 0]
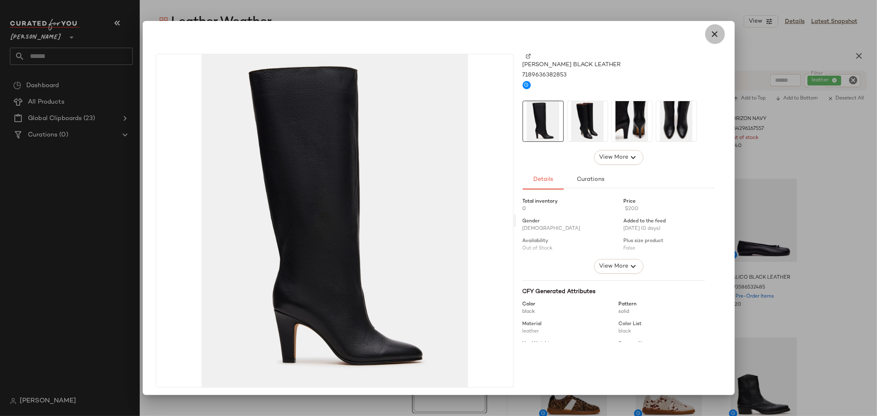
click at [710, 35] on icon "button" at bounding box center [715, 34] width 10 height 10
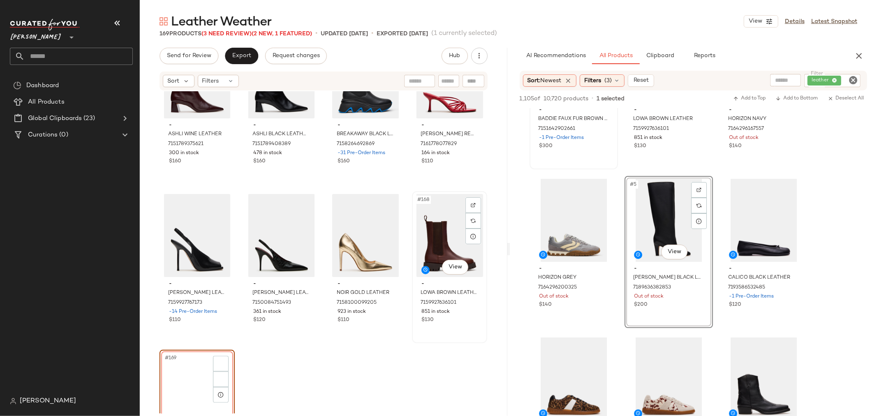
scroll to position [6481, 0]
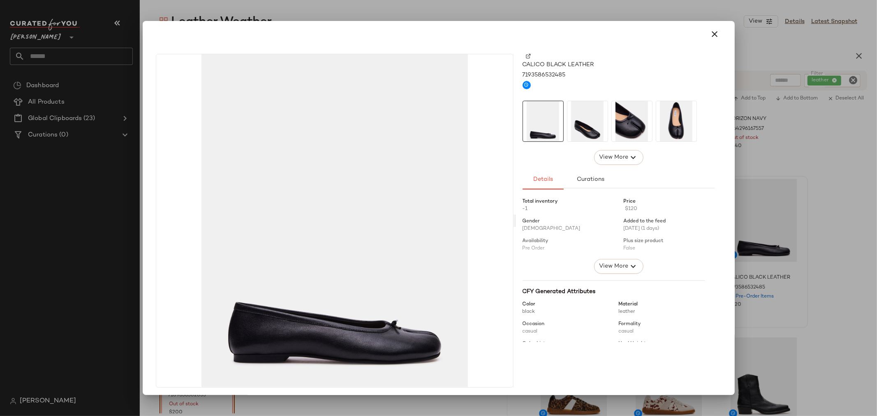
click at [585, 122] on img at bounding box center [587, 121] width 40 height 40
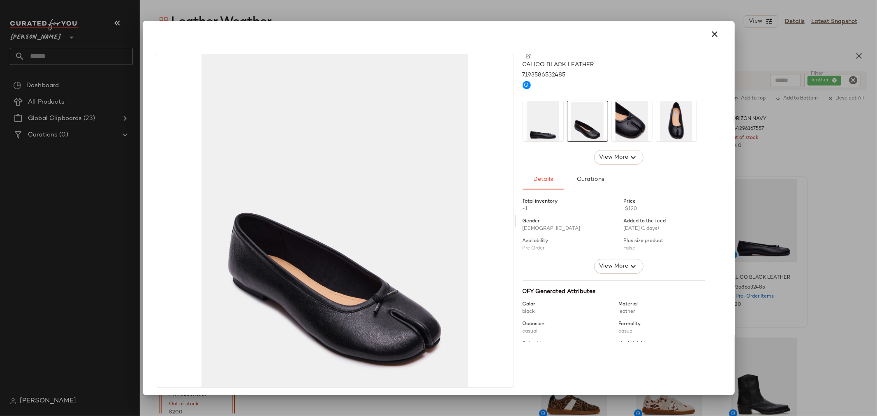
click at [622, 120] on img at bounding box center [632, 121] width 40 height 40
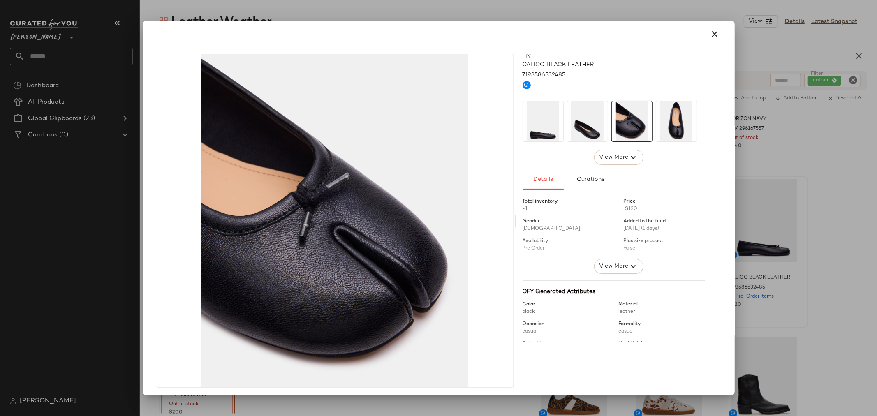
click at [673, 120] on img at bounding box center [676, 121] width 40 height 40
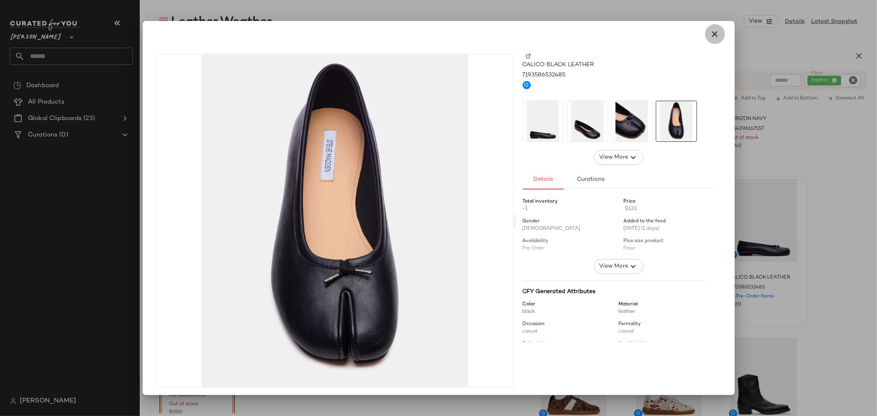
click at [712, 33] on icon "button" at bounding box center [715, 34] width 10 height 10
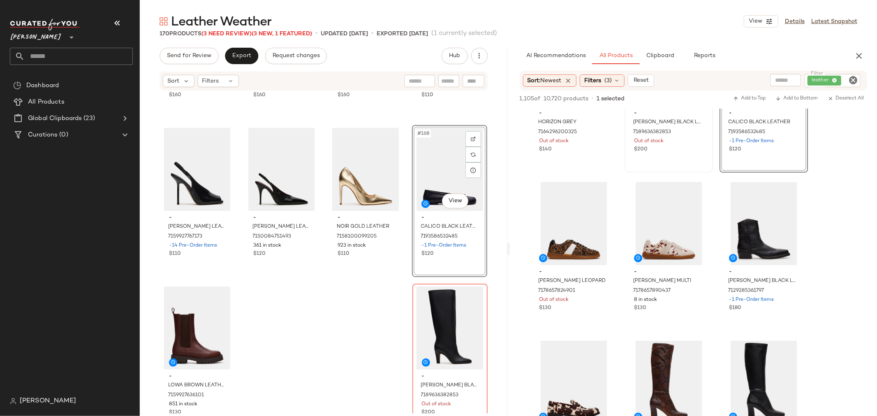
scroll to position [274, 0]
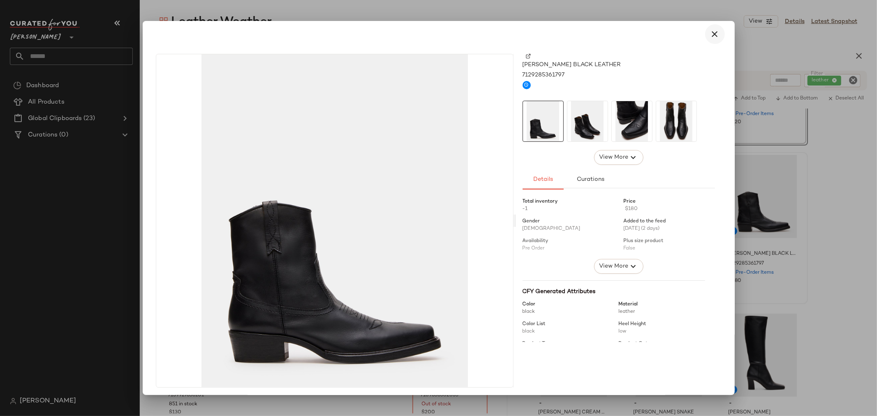
click at [715, 36] on icon "button" at bounding box center [715, 34] width 10 height 10
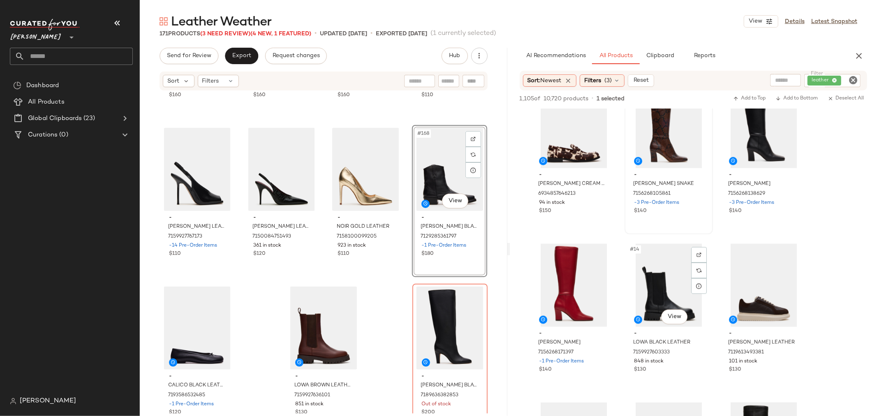
scroll to position [548, 0]
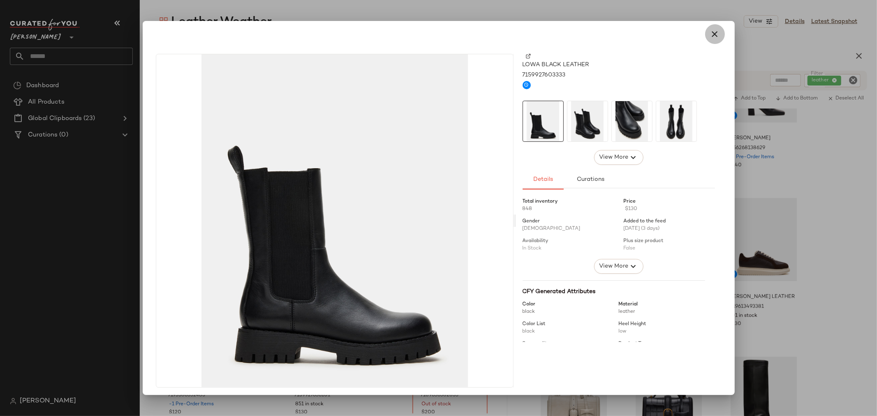
click at [713, 35] on icon "button" at bounding box center [715, 34] width 10 height 10
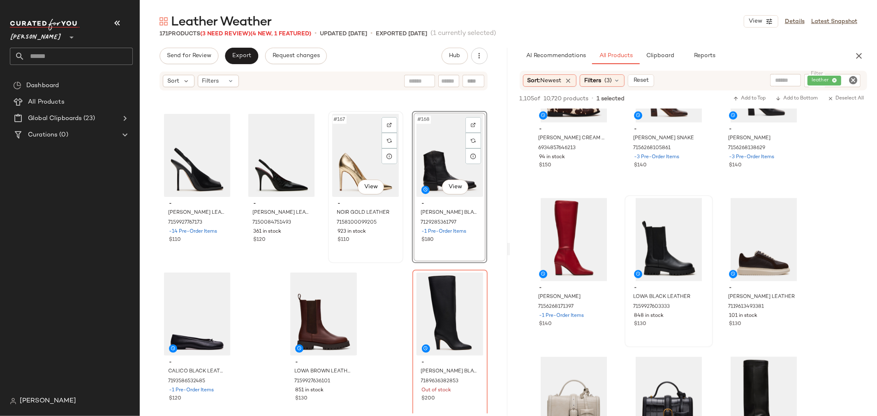
scroll to position [6502, 0]
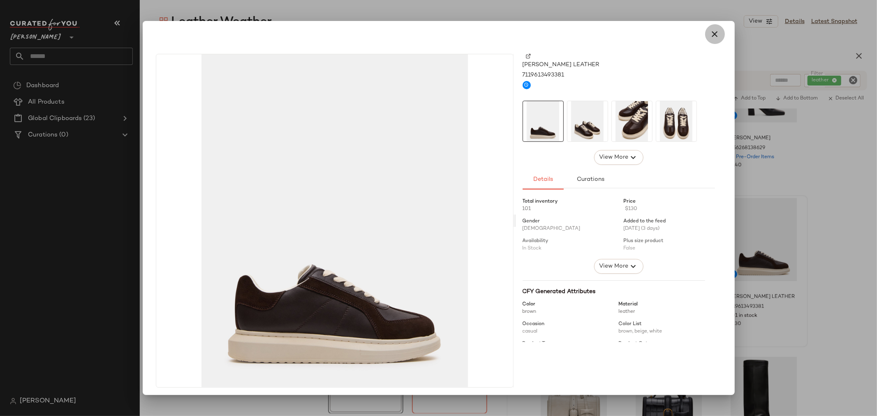
click at [710, 34] on icon "button" at bounding box center [715, 34] width 10 height 10
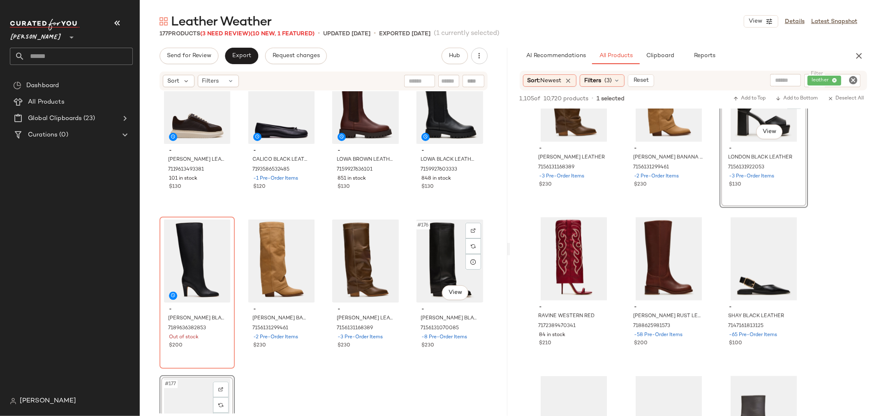
scroll to position [6728, 0]
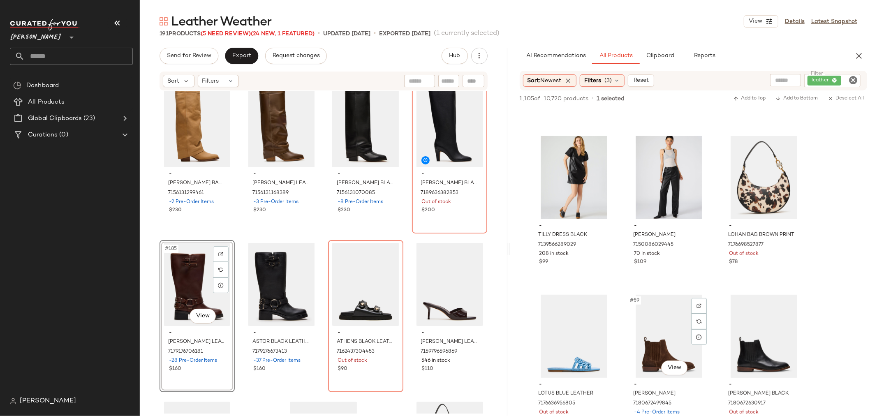
scroll to position [2878, 0]
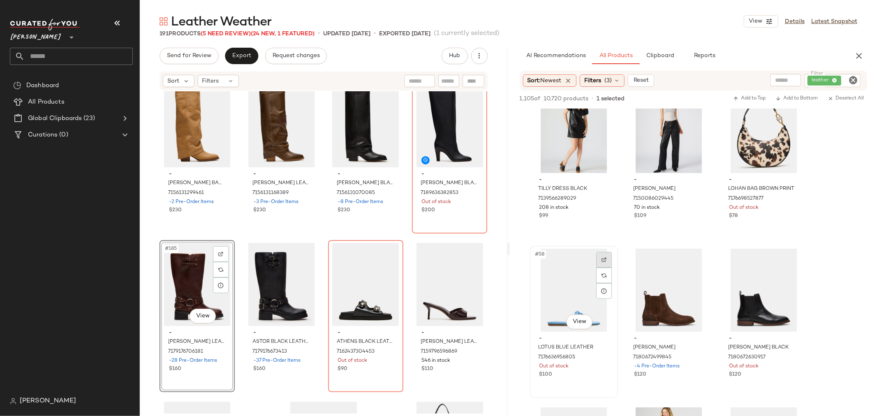
click at [606, 260] on img at bounding box center [603, 259] width 5 height 5
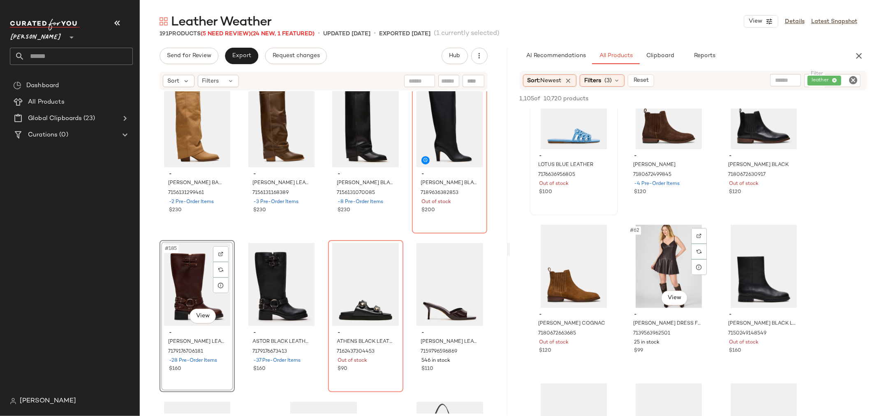
scroll to position [3106, 0]
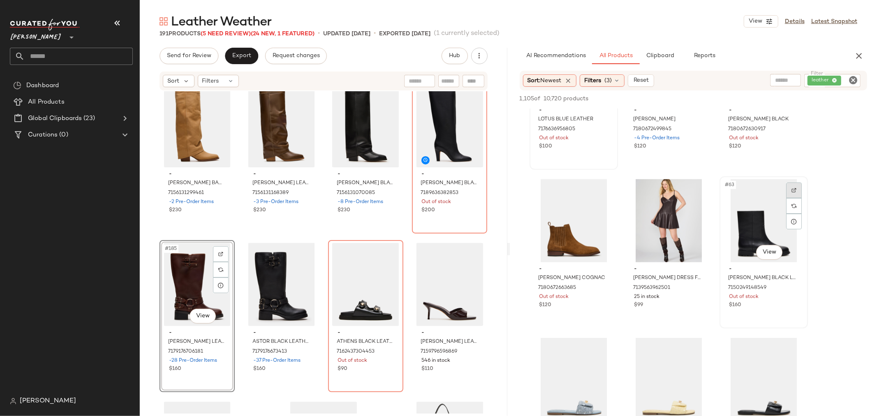
click at [791, 185] on div at bounding box center [794, 191] width 16 height 16
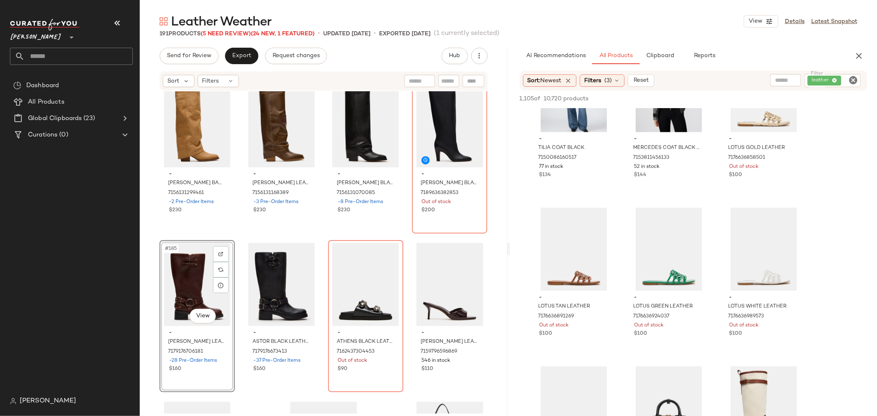
scroll to position [4522, 0]
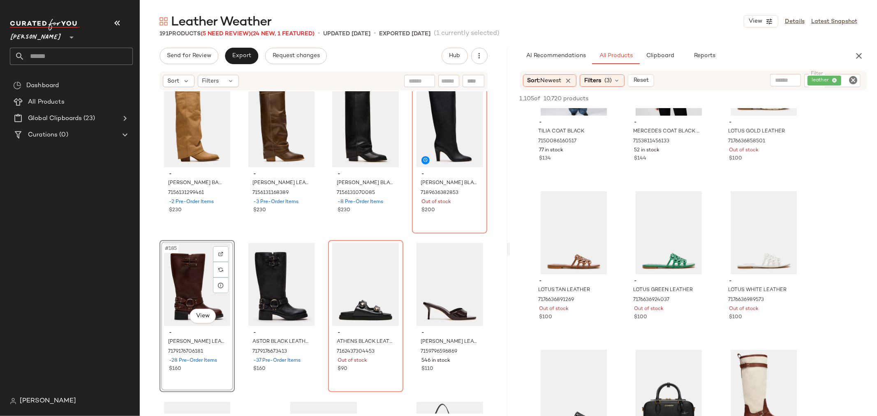
click at [854, 80] on icon "Clear Filter" at bounding box center [853, 80] width 10 height 10
click at [663, 58] on span "Clipboard" at bounding box center [660, 56] width 28 height 7
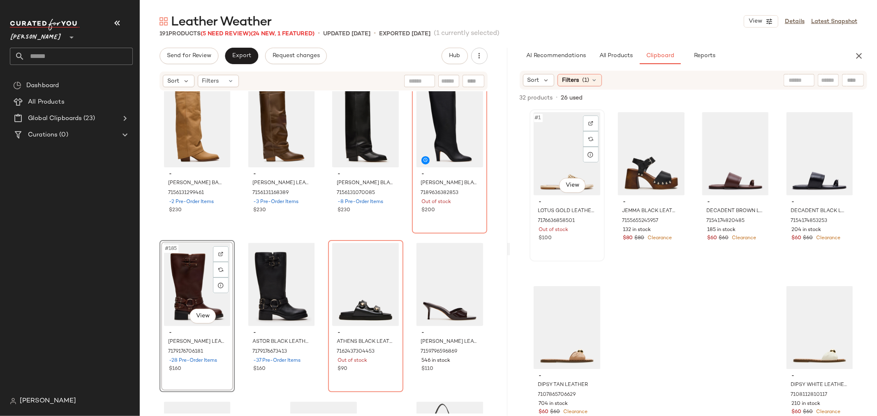
click at [560, 154] on div "#1 View" at bounding box center [566, 153] width 69 height 83
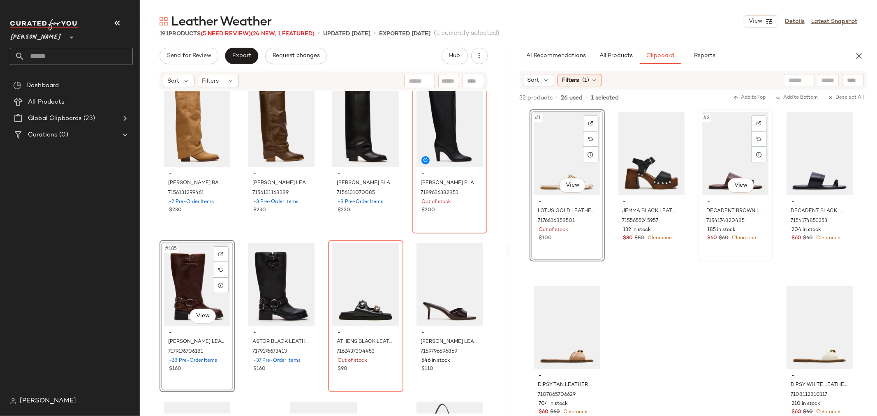
click at [737, 158] on div "#3 View" at bounding box center [735, 153] width 69 height 83
click at [804, 154] on div "#4 View" at bounding box center [819, 153] width 69 height 83
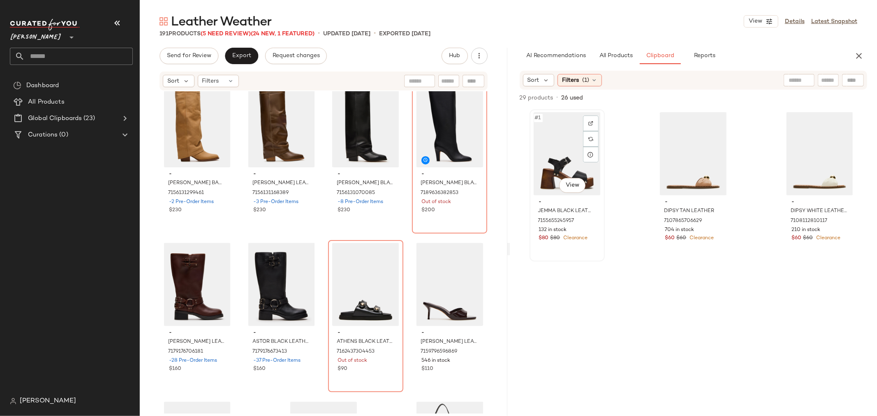
click at [560, 153] on div "#1 View" at bounding box center [566, 153] width 69 height 83
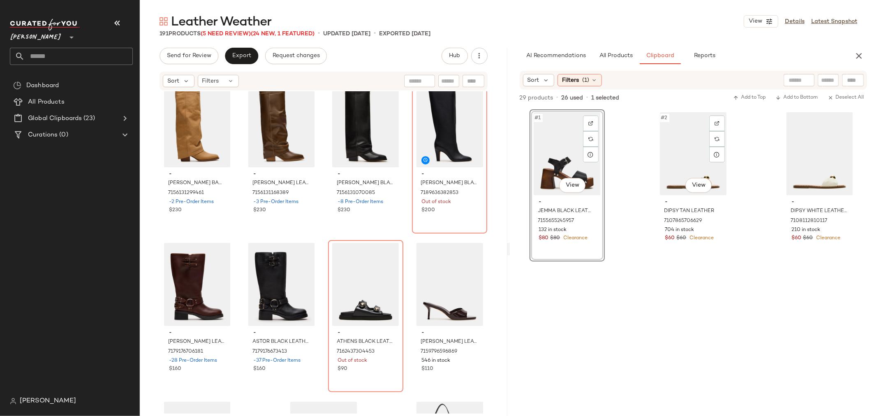
drag, startPoint x: 695, startPoint y: 157, endPoint x: 735, endPoint y: 161, distance: 39.6
click at [695, 157] on div "#2 View" at bounding box center [693, 153] width 69 height 83
click at [816, 154] on div "#3 View" at bounding box center [819, 153] width 69 height 83
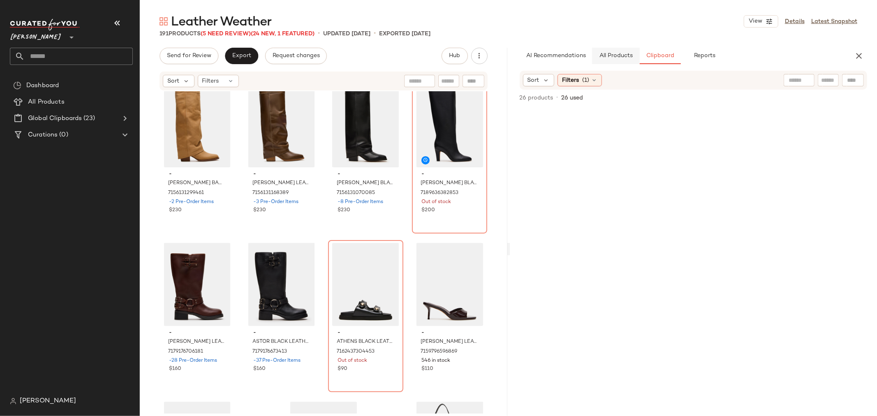
click at [624, 59] on span "All Products" at bounding box center [616, 56] width 34 height 7
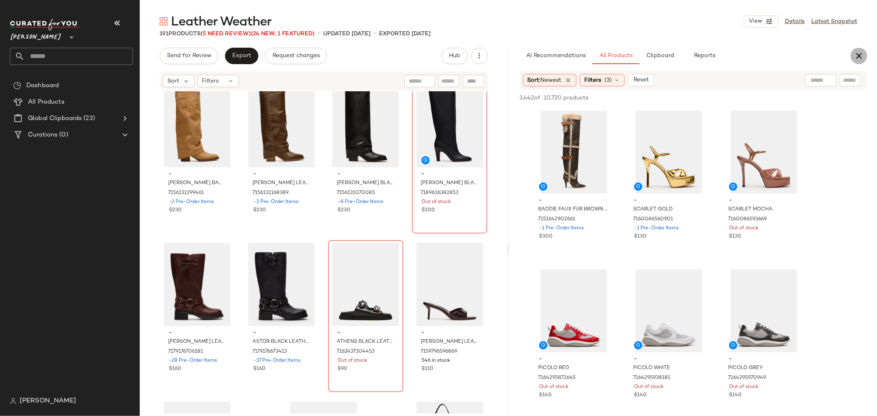
click at [862, 58] on icon "button" at bounding box center [859, 56] width 10 height 10
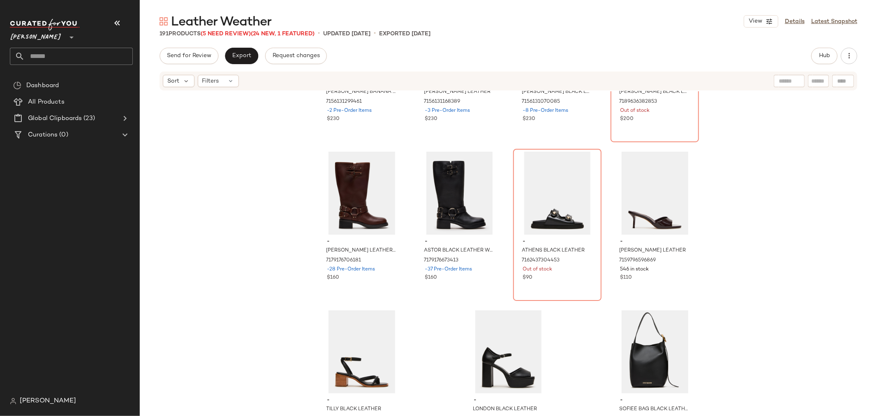
scroll to position [7296, 0]
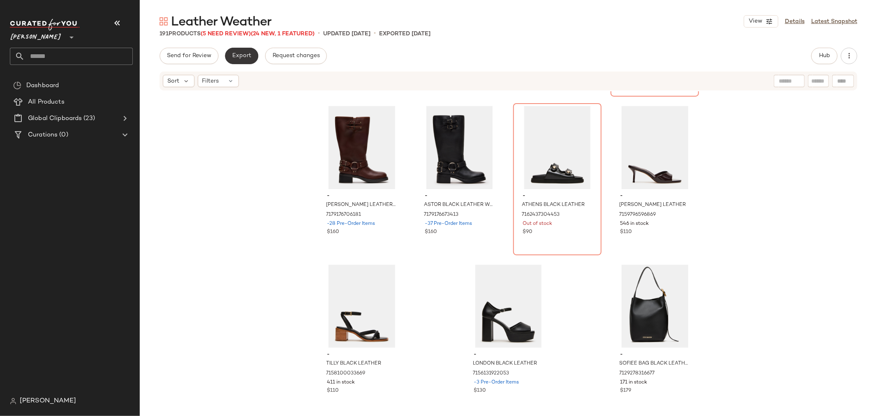
click at [239, 60] on button "Export" at bounding box center [241, 56] width 33 height 16
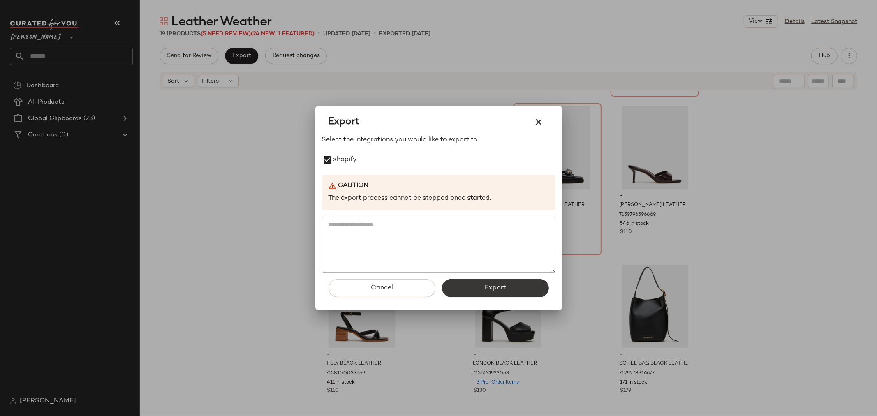
click at [479, 286] on button "Export" at bounding box center [495, 288] width 107 height 18
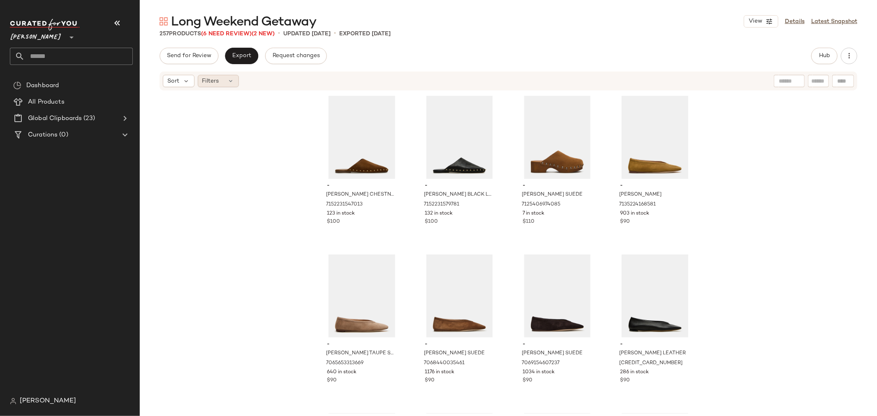
click at [230, 81] on icon at bounding box center [231, 81] width 7 height 7
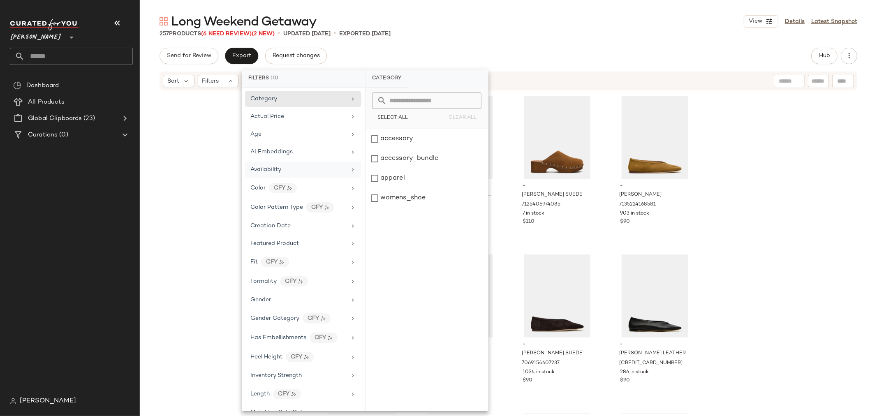
click at [278, 170] on span "Availability" at bounding box center [265, 169] width 31 height 6
click at [373, 159] on div "out_of_stock" at bounding box center [426, 159] width 123 height 20
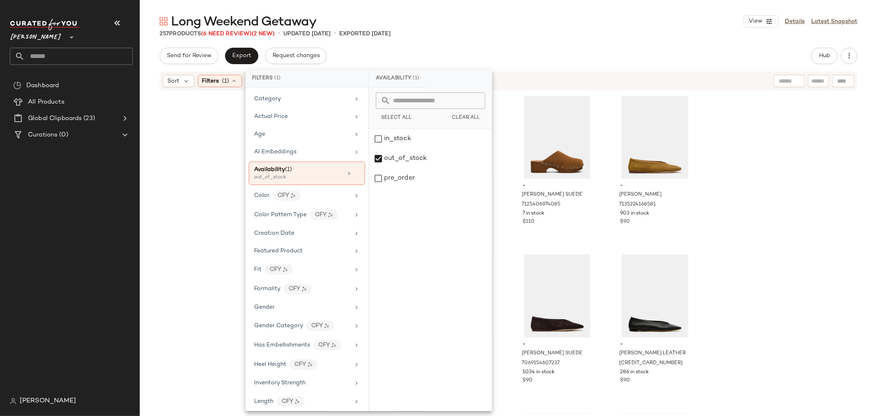
click at [169, 190] on div "- PEARSON CHESTNUT SUEDE 7152231547013 123 in stock $100 - PEARSON BLACK LEATHE…" at bounding box center [508, 252] width 737 height 322
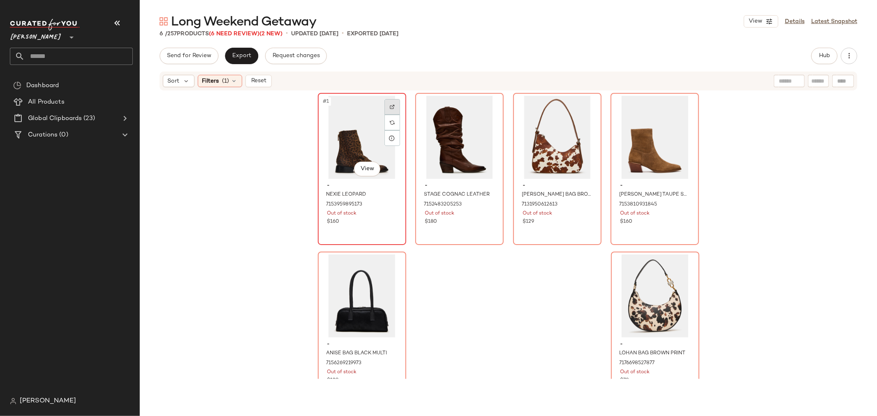
click at [386, 108] on div at bounding box center [392, 107] width 16 height 16
click at [442, 147] on div "#2 View" at bounding box center [459, 137] width 83 height 83
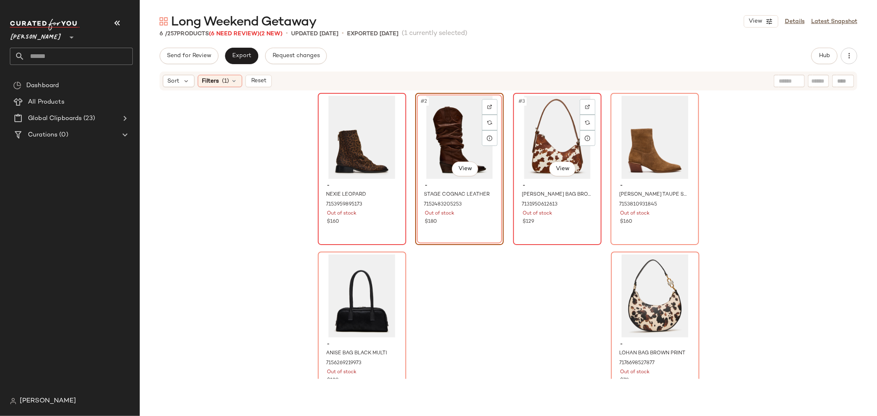
click at [549, 142] on div "#3 View" at bounding box center [557, 137] width 83 height 83
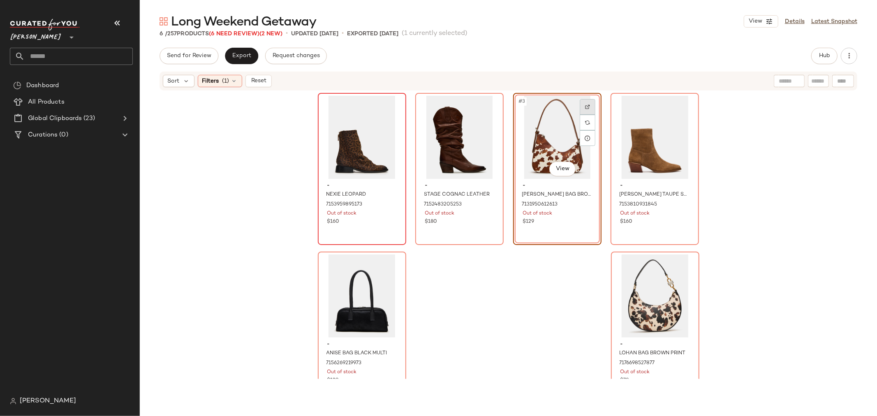
click at [587, 102] on div at bounding box center [588, 107] width 16 height 16
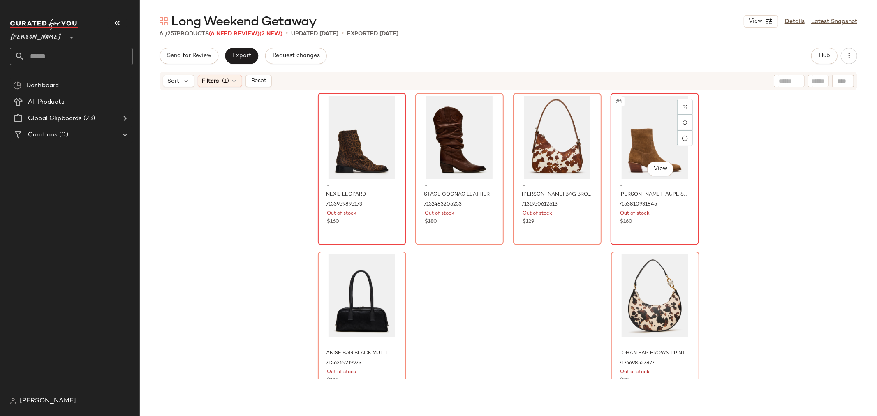
click at [627, 141] on div "#4 View" at bounding box center [654, 137] width 83 height 83
click at [682, 106] on img at bounding box center [684, 106] width 5 height 5
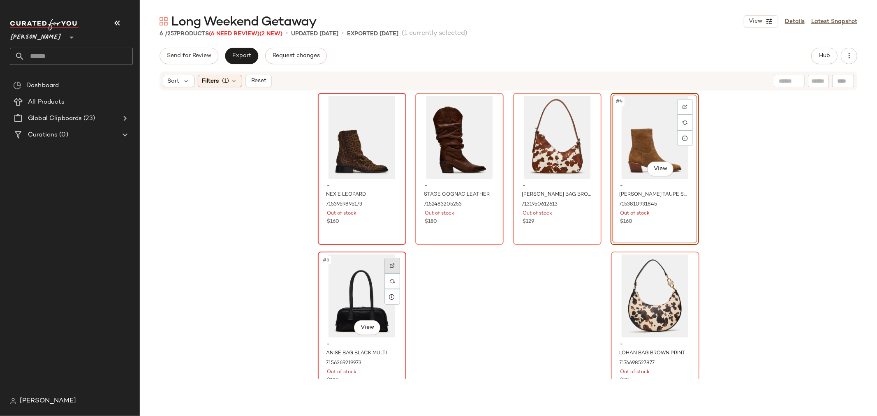
click at [392, 264] on img at bounding box center [392, 265] width 5 height 5
click at [683, 265] on img at bounding box center [685, 265] width 5 height 5
click at [257, 85] on button "Reset" at bounding box center [258, 81] width 26 height 12
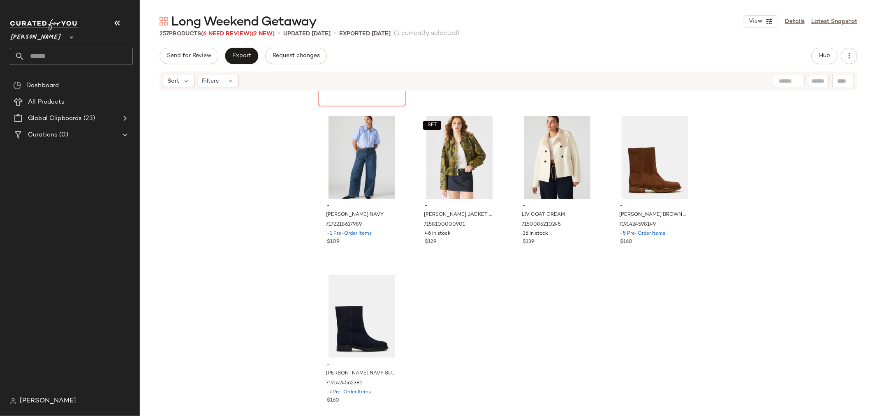
scroll to position [9993, 0]
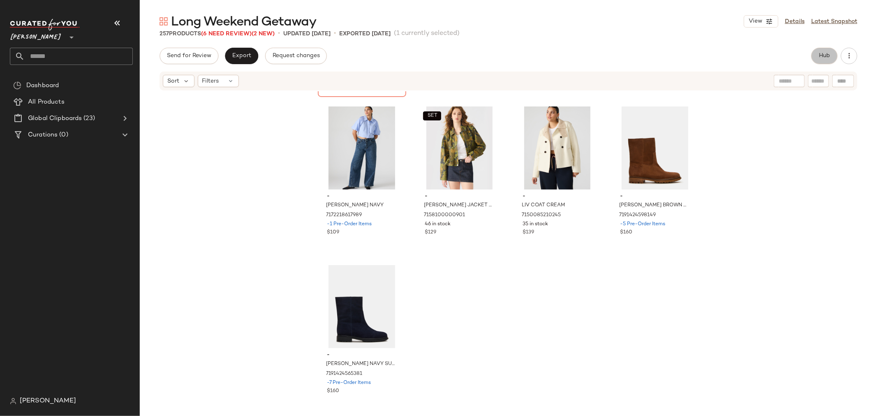
click at [820, 55] on span "Hub" at bounding box center [825, 56] width 12 height 7
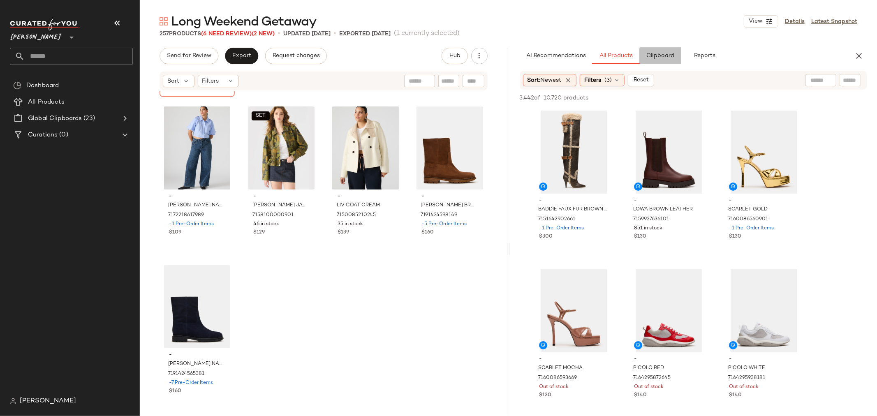
click at [661, 56] on span "Clipboard" at bounding box center [660, 56] width 28 height 7
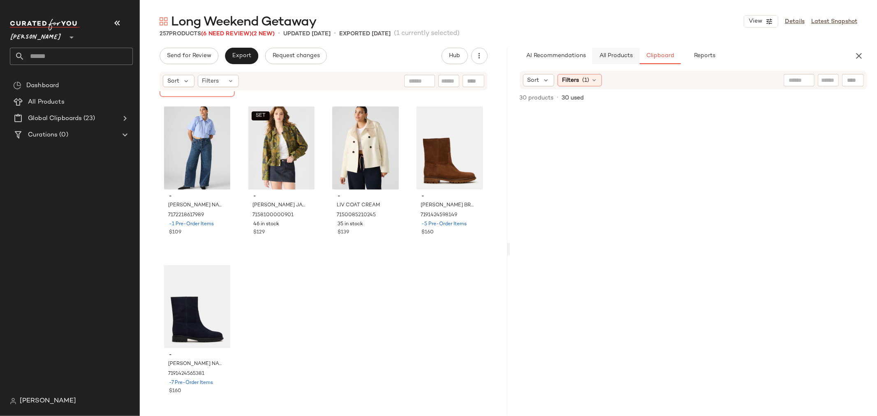
click at [617, 56] on span "All Products" at bounding box center [616, 56] width 34 height 7
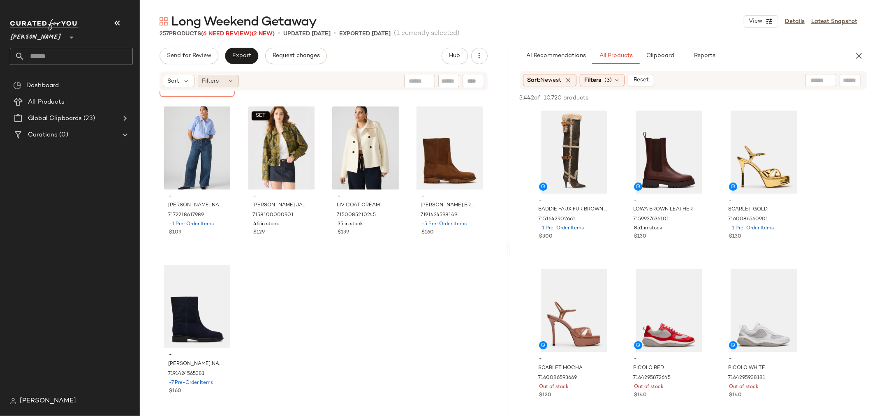
click at [229, 82] on icon at bounding box center [231, 81] width 7 height 7
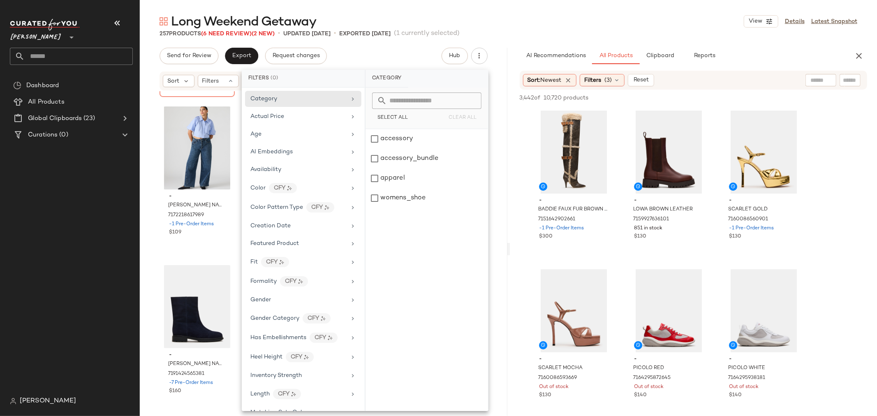
click at [494, 151] on div "- LOHAN BAG BROWN PRINT 7176698527877 Out of stock $78 - GRUNGY BAG OLIVE 71292…" at bounding box center [324, 252] width 368 height 322
